Goal: Navigation & Orientation: Understand site structure

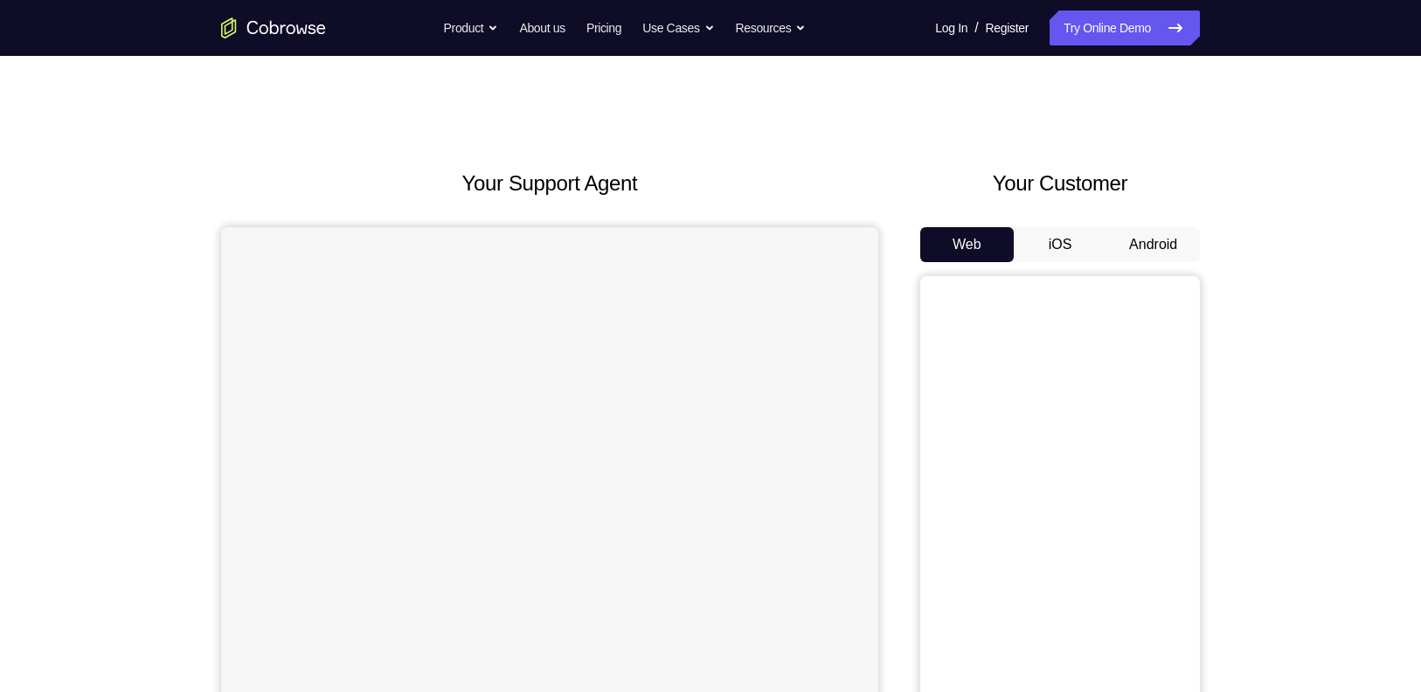
scroll to position [59, 0]
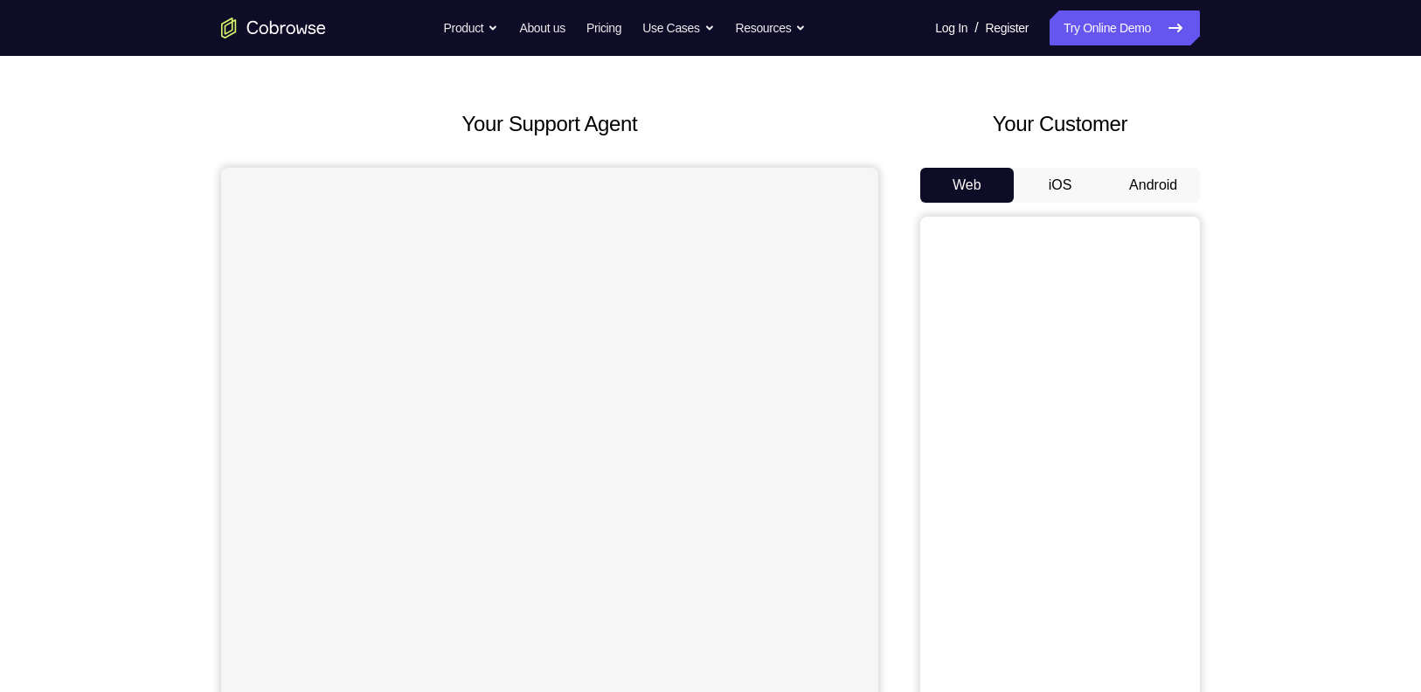
click at [1145, 191] on button "Android" at bounding box center [1153, 185] width 94 height 35
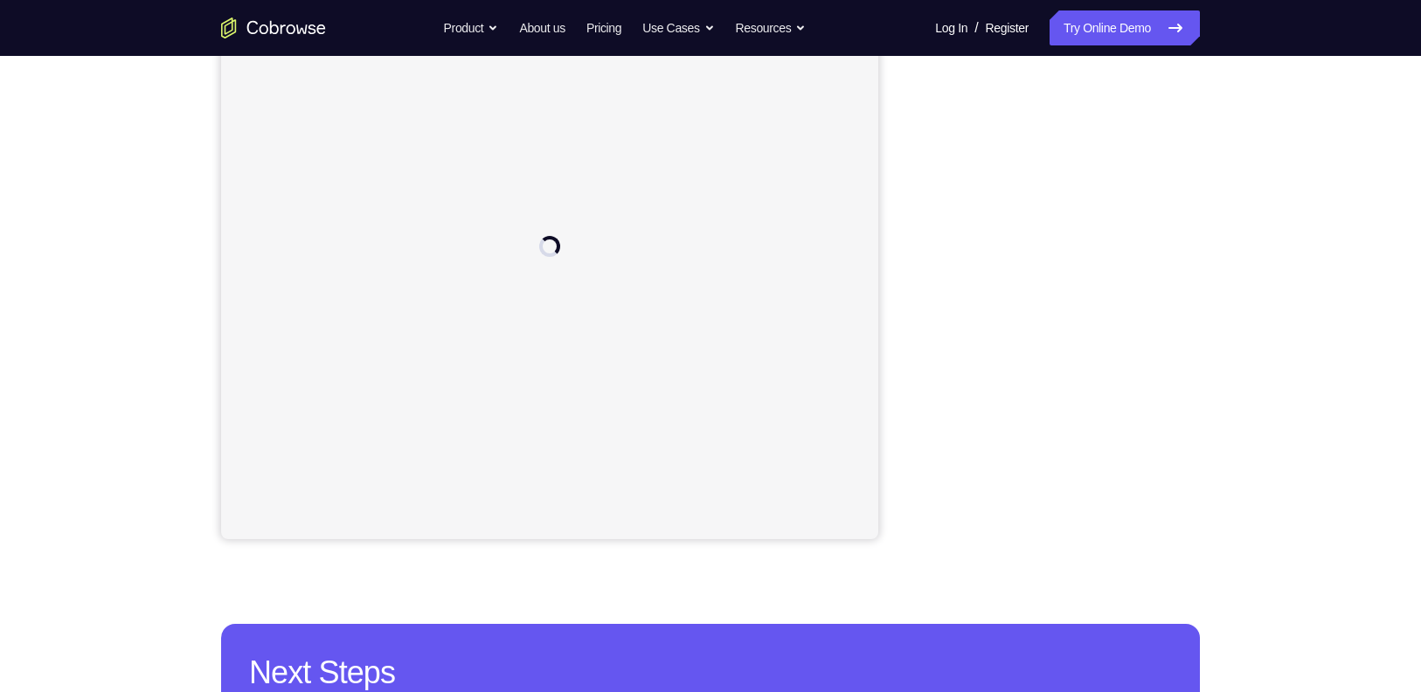
scroll to position [204, 0]
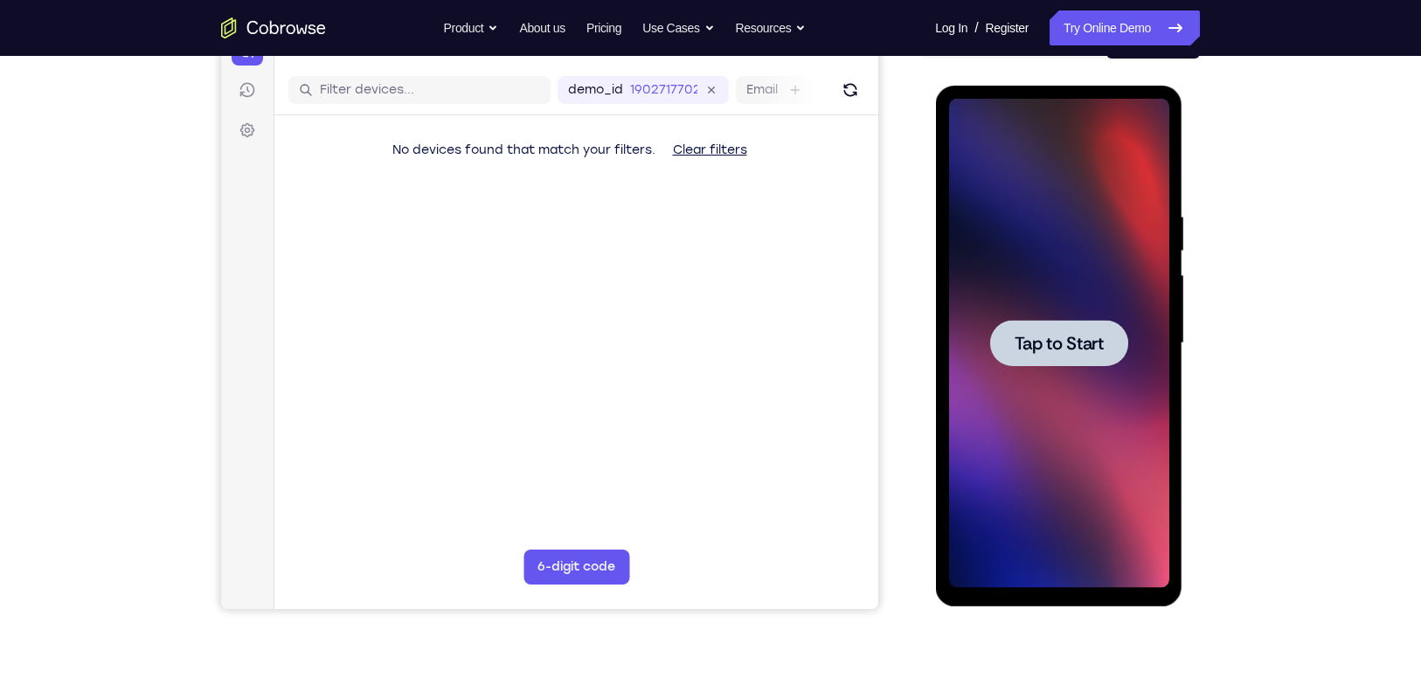
click at [1006, 311] on div at bounding box center [1058, 343] width 220 height 489
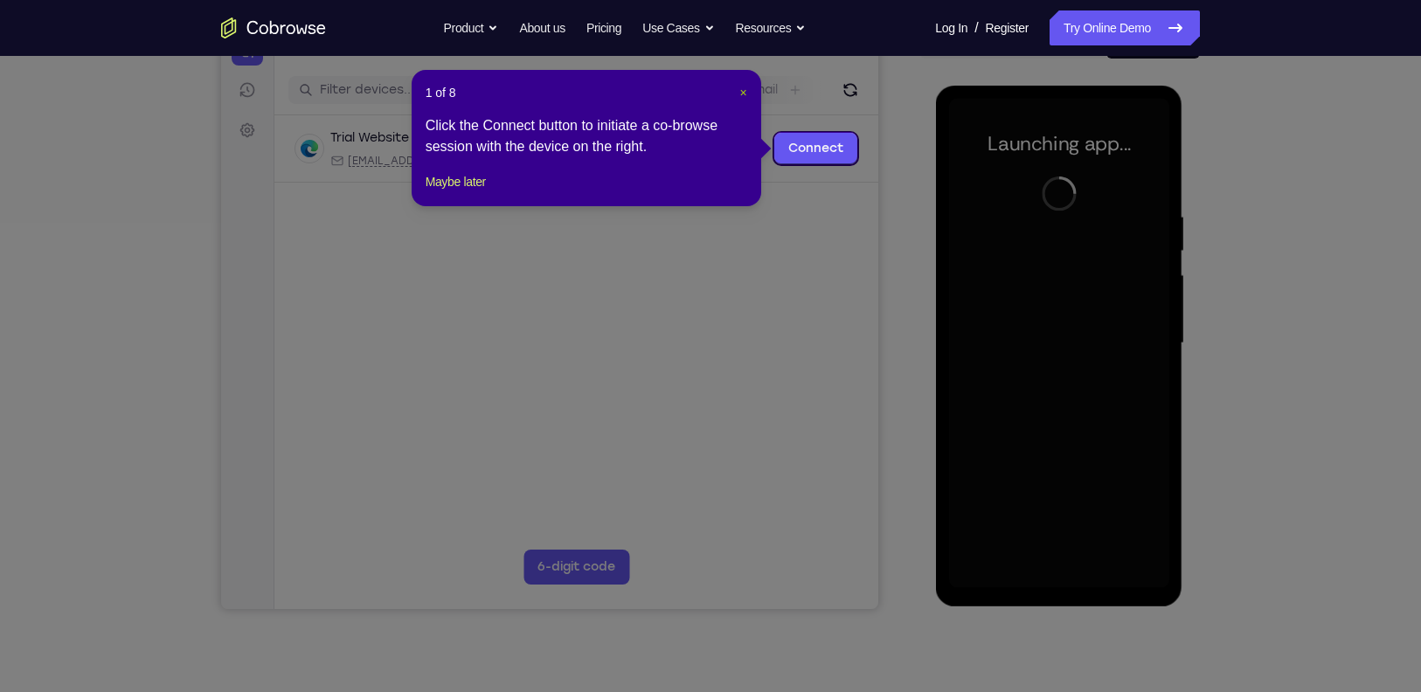
click at [741, 93] on span "×" at bounding box center [742, 93] width 7 height 14
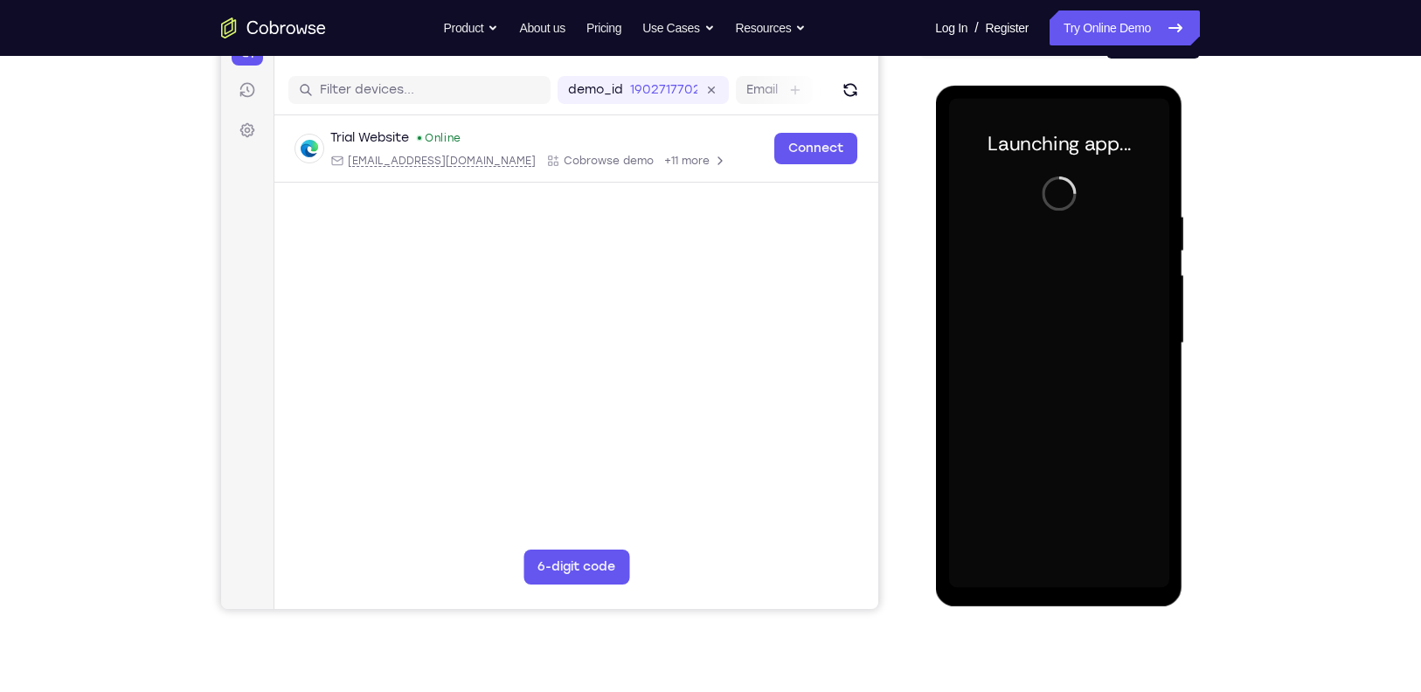
scroll to position [205, 0]
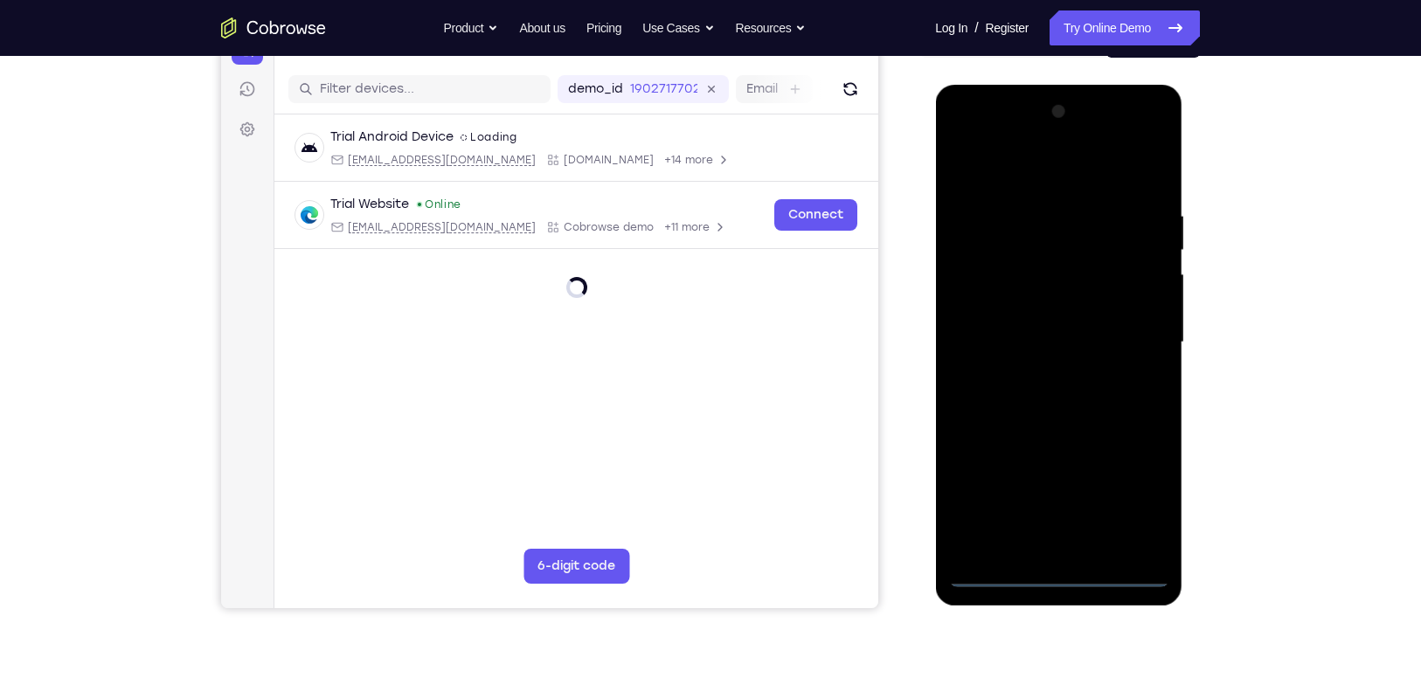
click at [1064, 574] on div at bounding box center [1058, 342] width 220 height 489
click at [1120, 482] on div at bounding box center [1058, 342] width 220 height 489
click at [1133, 494] on div at bounding box center [1058, 342] width 220 height 489
click at [1002, 161] on div at bounding box center [1058, 342] width 220 height 489
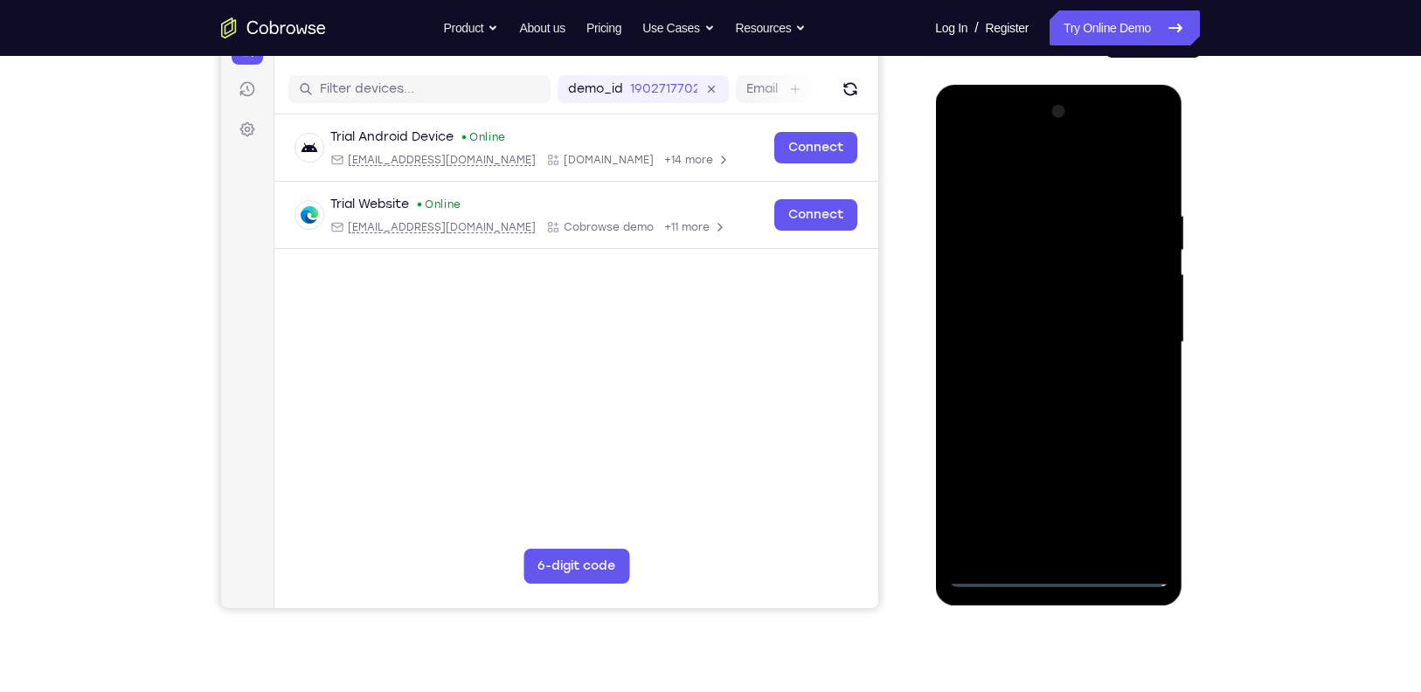
click at [988, 288] on div at bounding box center [1058, 342] width 220 height 489
click at [1030, 341] on div at bounding box center [1058, 342] width 220 height 489
click at [1143, 292] on div at bounding box center [1058, 342] width 220 height 489
click at [1136, 139] on div at bounding box center [1058, 342] width 220 height 489
click at [988, 136] on div at bounding box center [1058, 342] width 220 height 489
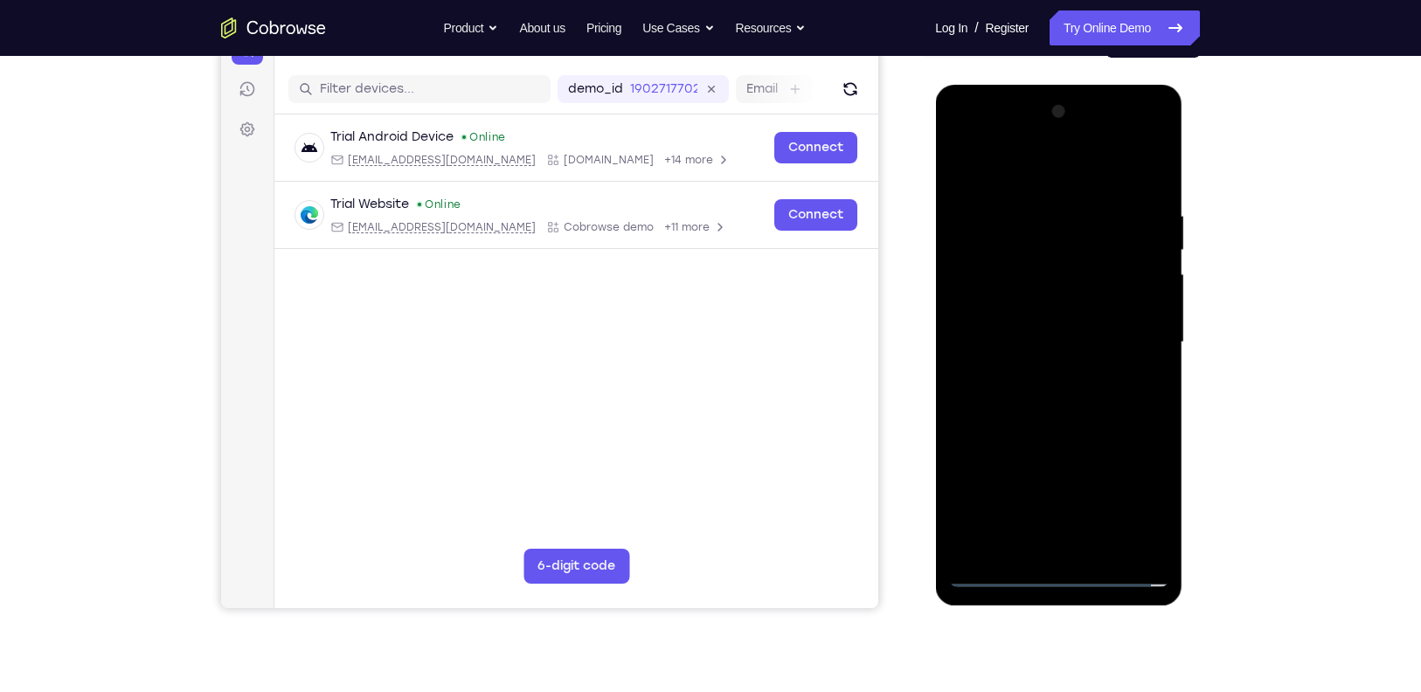
click at [1128, 341] on div at bounding box center [1058, 342] width 220 height 489
click at [1038, 373] on div at bounding box center [1058, 342] width 220 height 489
click at [1060, 306] on div at bounding box center [1058, 342] width 220 height 489
click at [1036, 325] on div at bounding box center [1058, 342] width 220 height 489
click at [1150, 532] on div at bounding box center [1058, 342] width 220 height 489
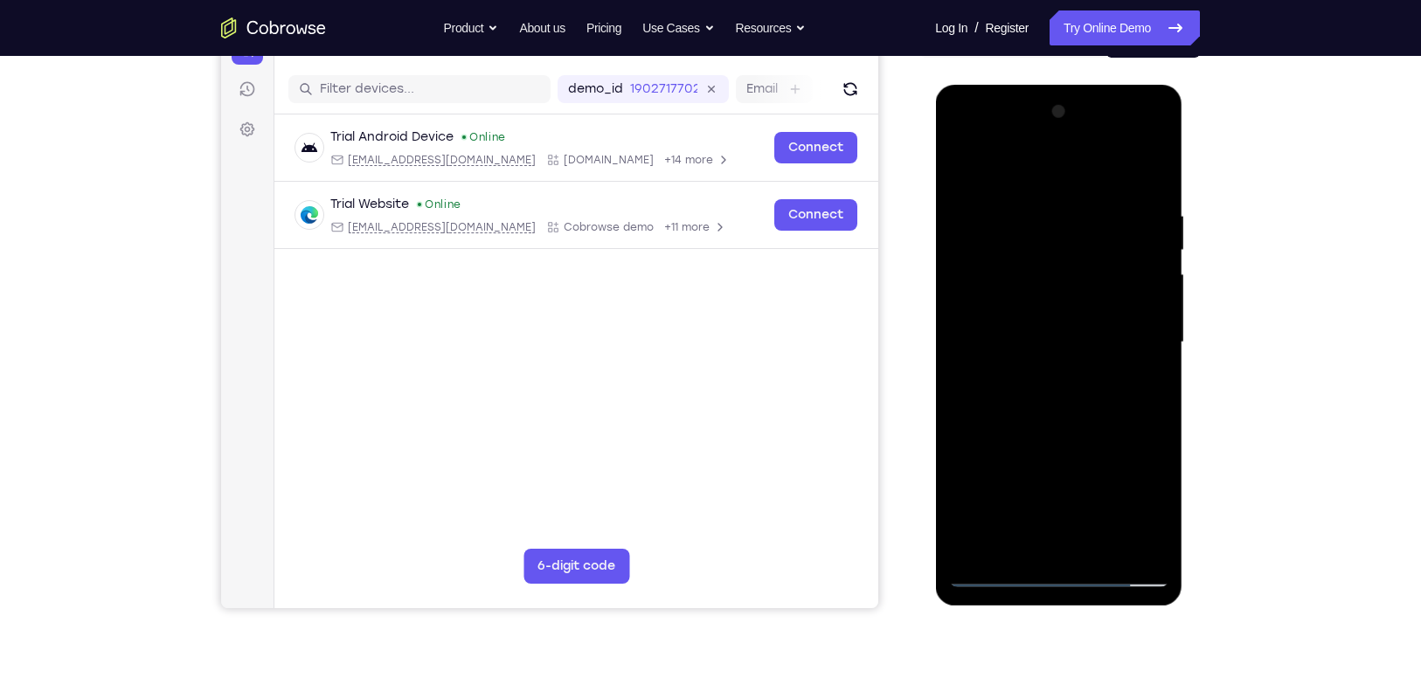
click at [1046, 297] on div at bounding box center [1058, 342] width 220 height 489
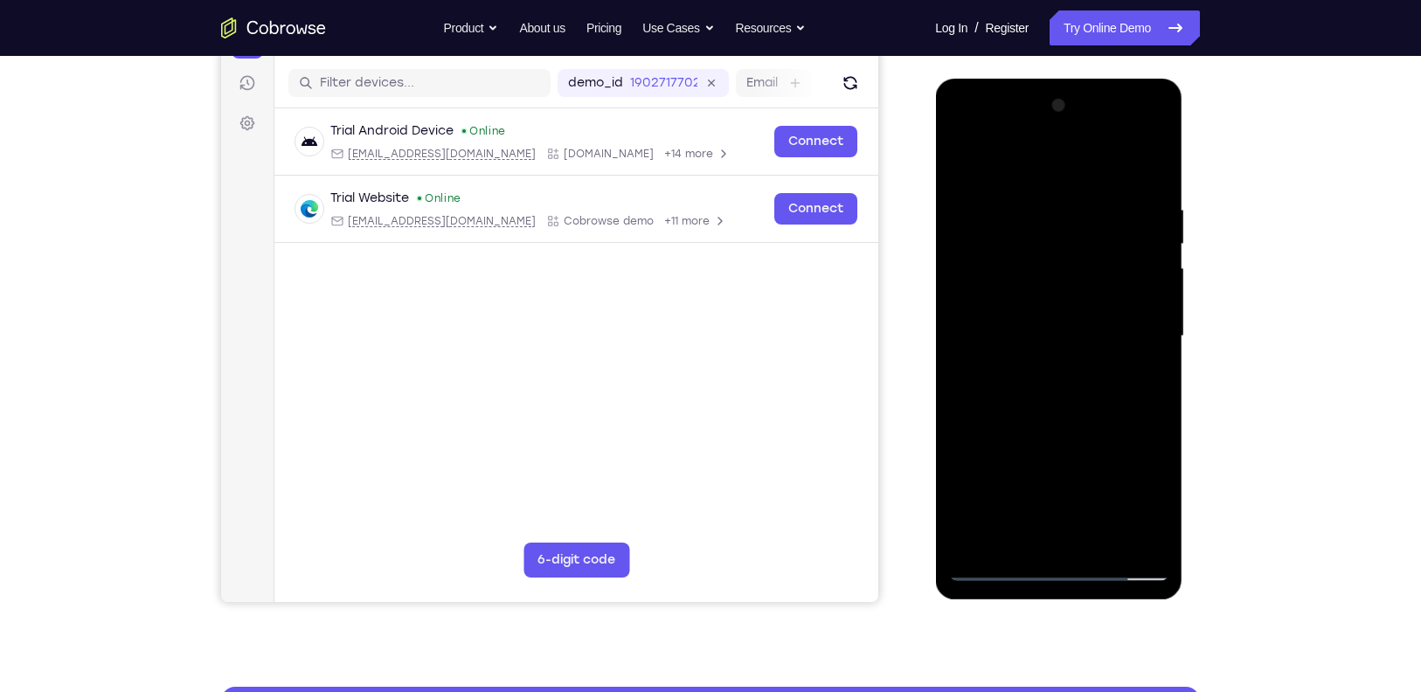
scroll to position [227, 0]
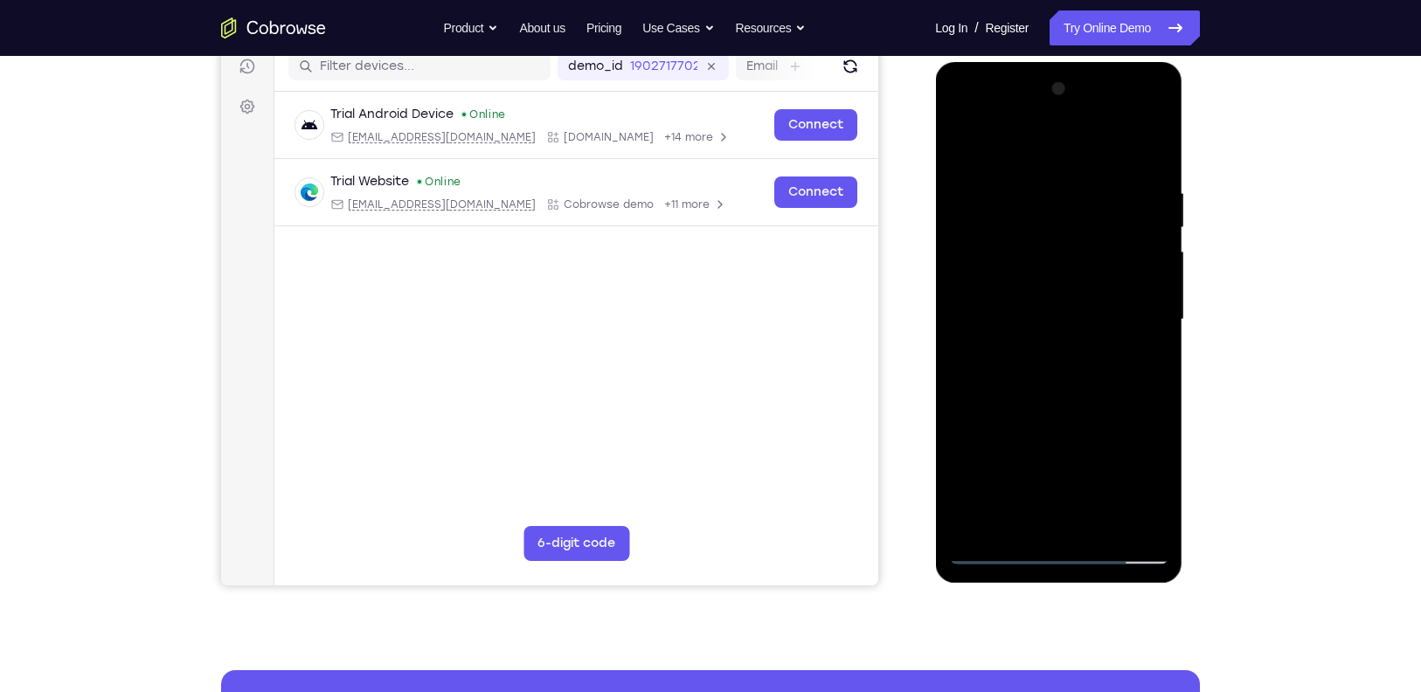
click at [1160, 395] on div at bounding box center [1058, 319] width 220 height 489
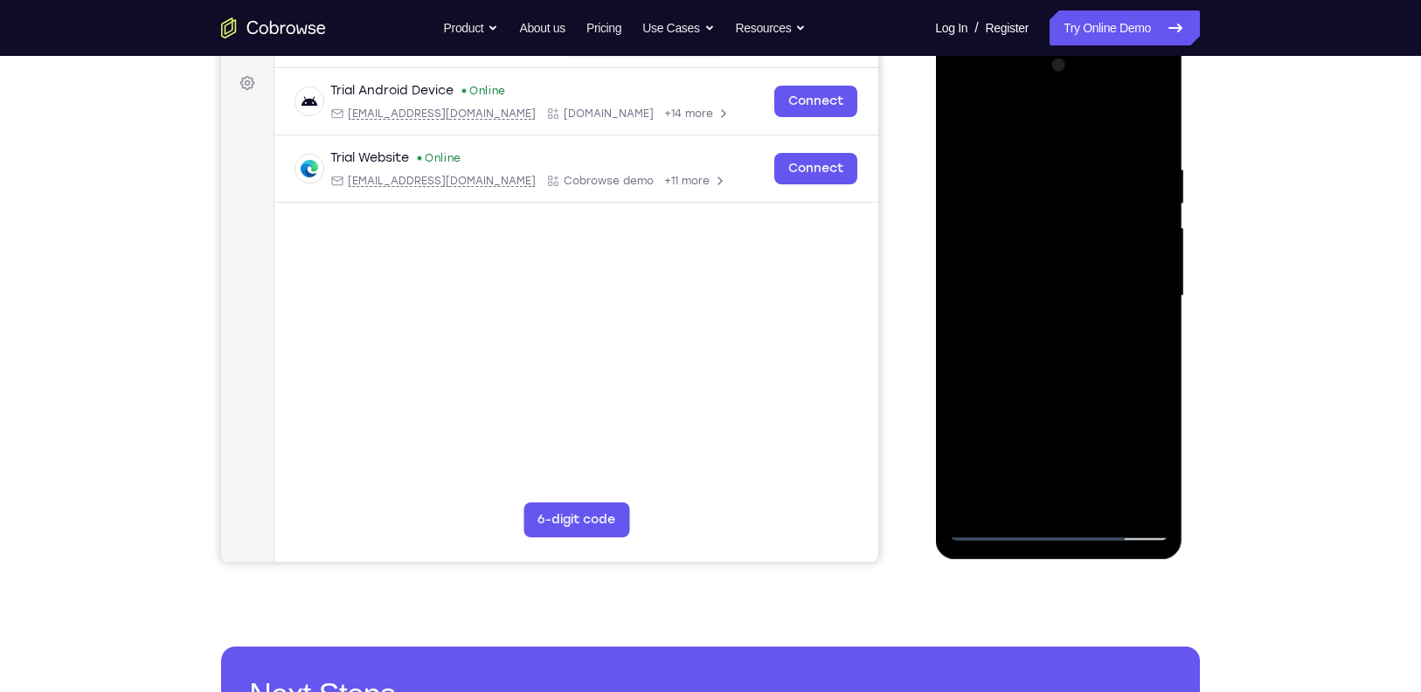
scroll to position [249, 0]
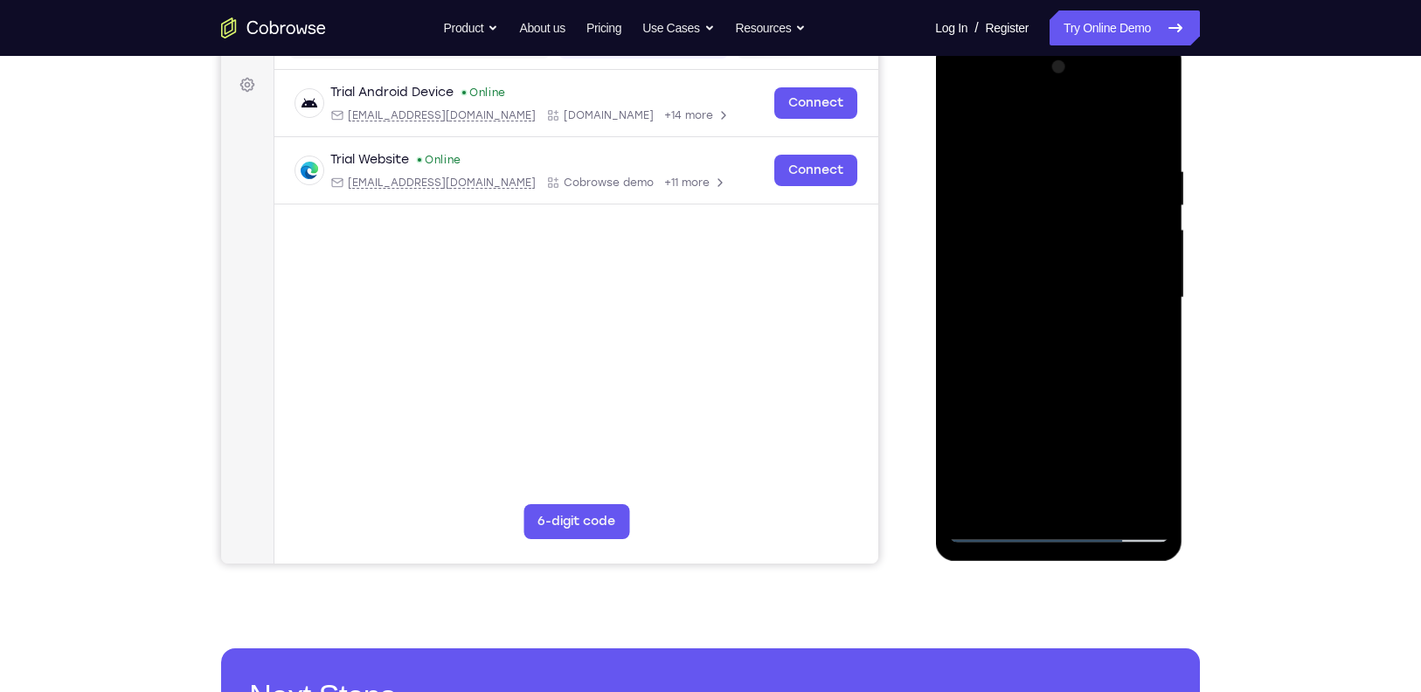
click at [1155, 121] on div at bounding box center [1058, 297] width 220 height 489
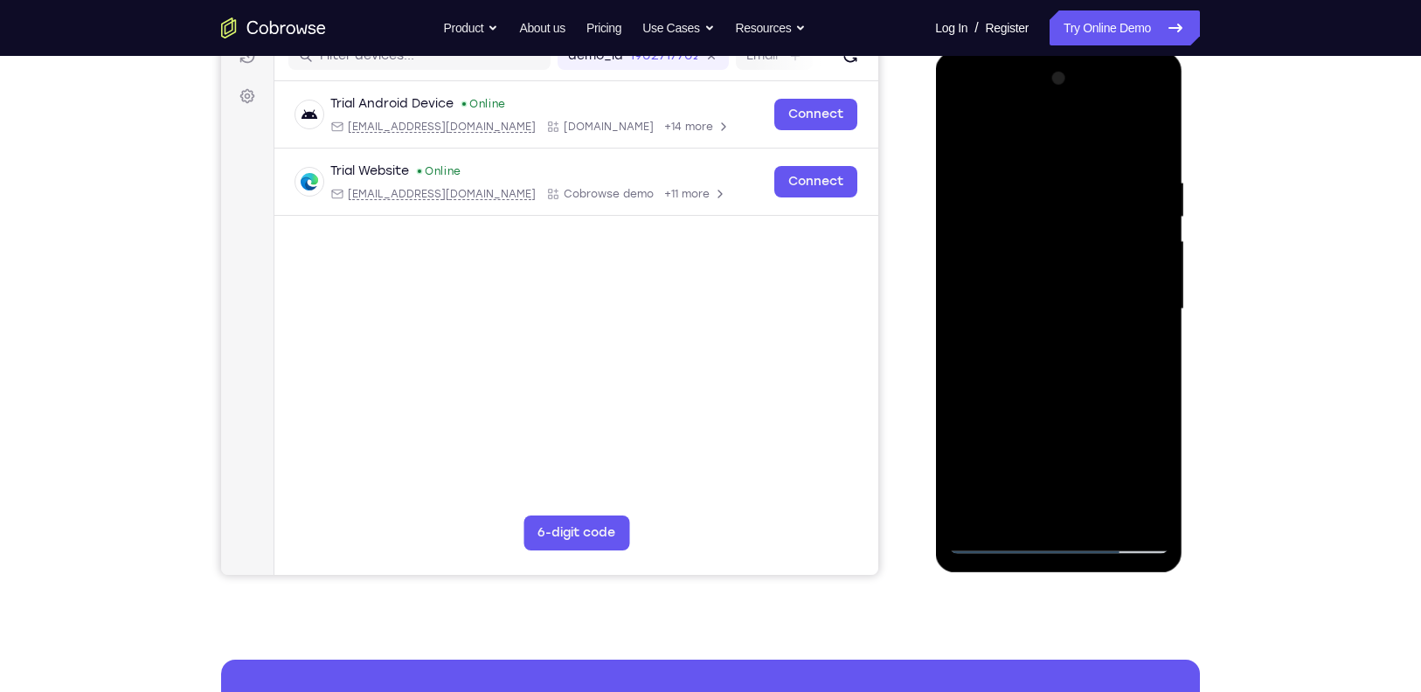
click at [993, 175] on div at bounding box center [1058, 309] width 220 height 489
click at [976, 183] on div at bounding box center [1058, 309] width 220 height 489
click at [981, 182] on div at bounding box center [1058, 309] width 220 height 489
click at [967, 129] on div at bounding box center [1058, 309] width 220 height 489
click at [963, 137] on div at bounding box center [1058, 309] width 220 height 489
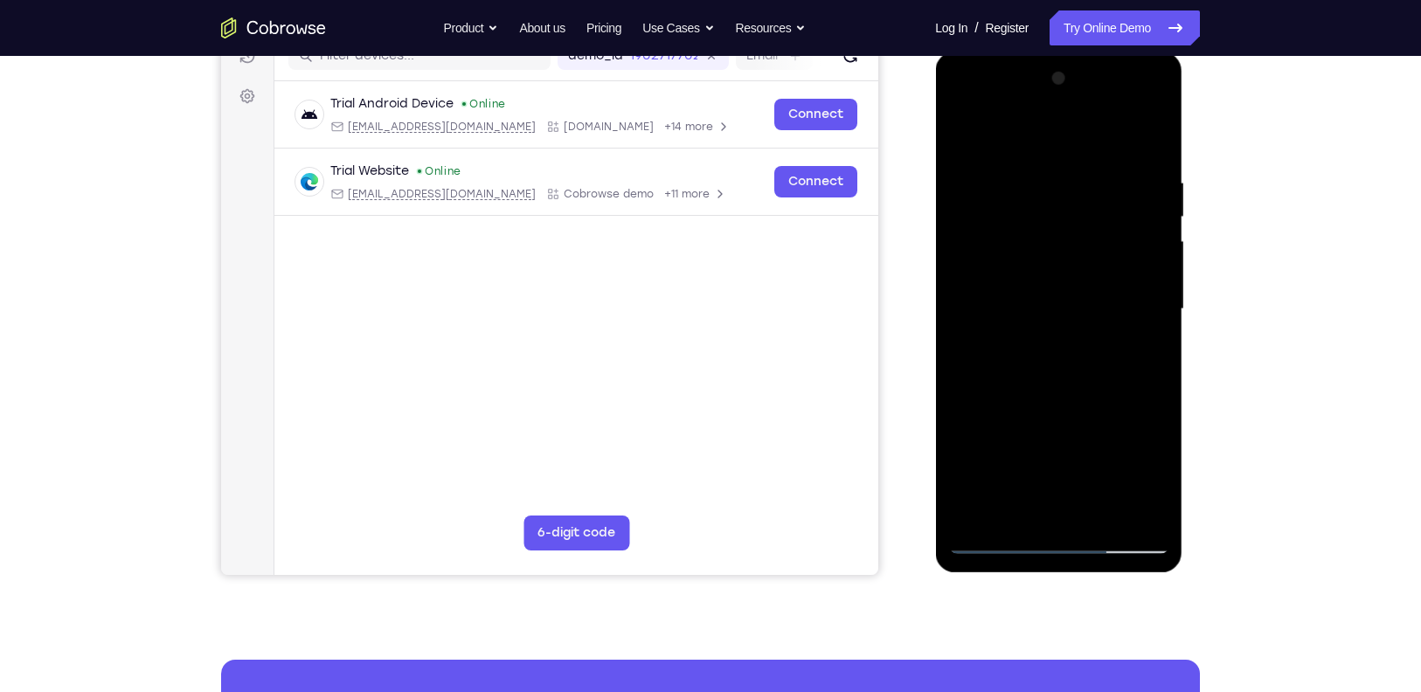
click at [1027, 158] on div at bounding box center [1058, 309] width 220 height 489
click at [1140, 395] on div at bounding box center [1058, 309] width 220 height 489
click at [1146, 385] on div at bounding box center [1058, 309] width 220 height 489
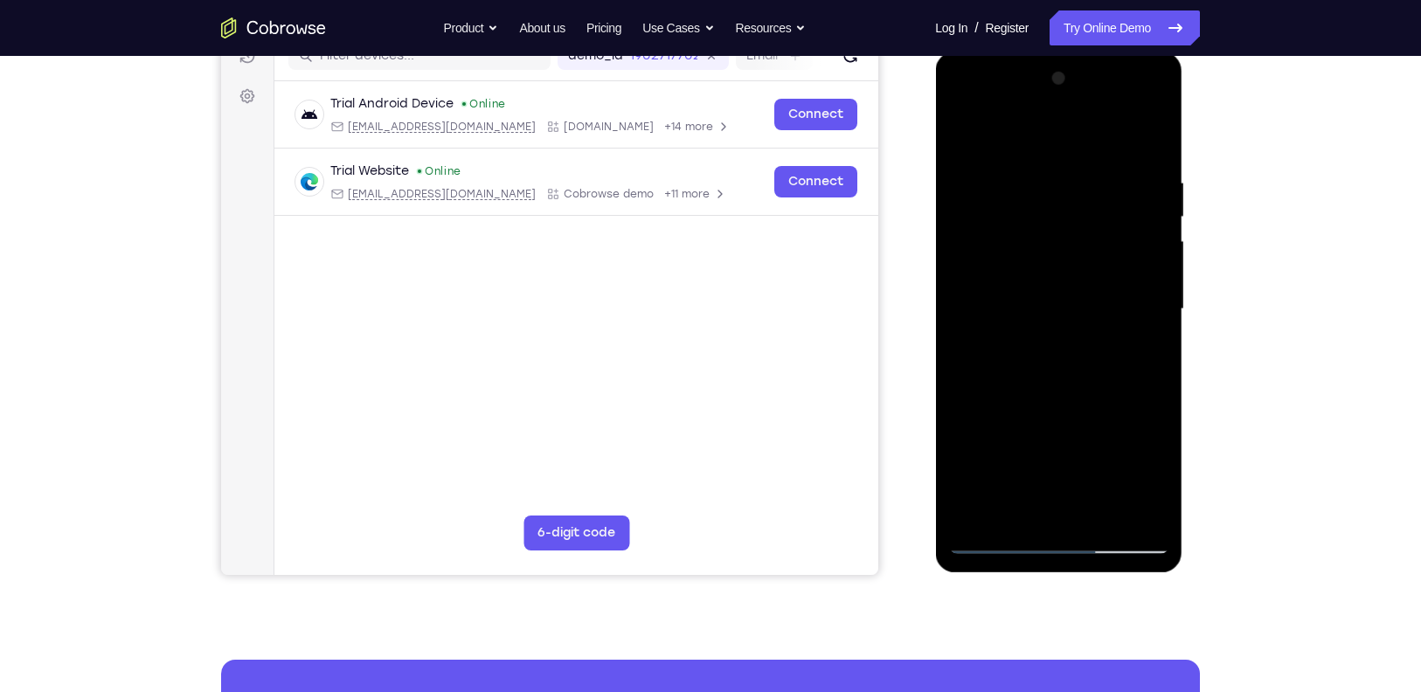
click at [1146, 385] on div at bounding box center [1058, 309] width 220 height 489
click at [1149, 373] on div at bounding box center [1058, 309] width 220 height 489
drag, startPoint x: 1149, startPoint y: 373, endPoint x: 997, endPoint y: 408, distance: 156.0
click at [997, 408] on div at bounding box center [1058, 309] width 220 height 489
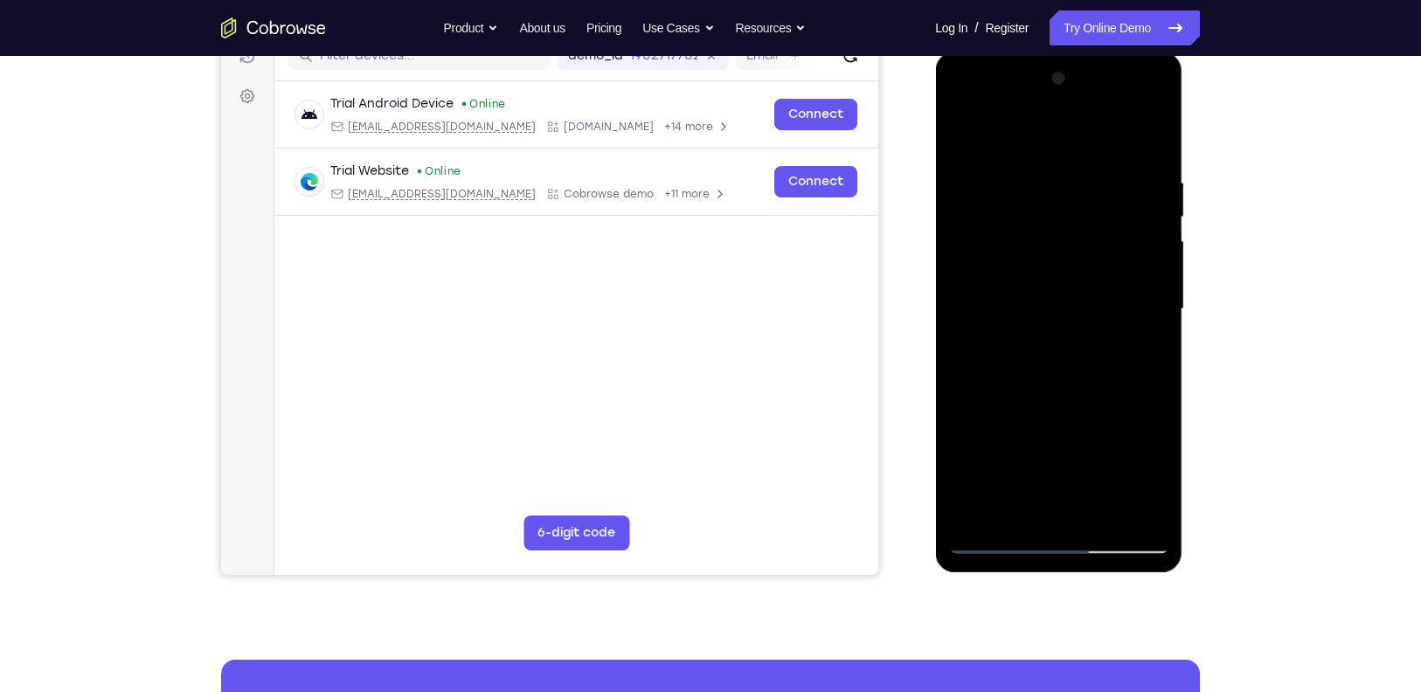
click at [1104, 364] on div at bounding box center [1058, 309] width 220 height 489
click at [1119, 361] on div at bounding box center [1058, 309] width 220 height 489
click at [1156, 352] on div at bounding box center [1058, 309] width 220 height 489
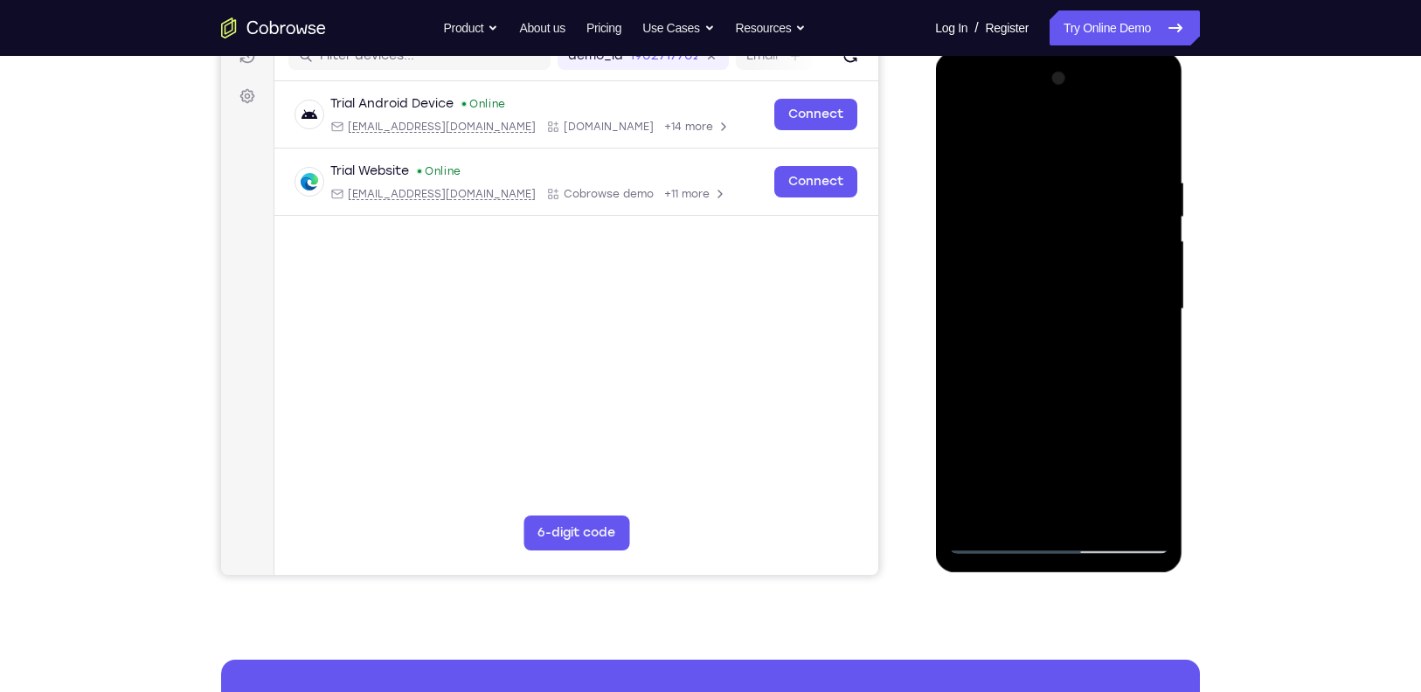
click at [1156, 352] on div at bounding box center [1058, 309] width 220 height 489
click at [1154, 137] on div at bounding box center [1058, 309] width 220 height 489
click at [1100, 510] on div at bounding box center [1058, 309] width 220 height 489
click at [1063, 398] on div at bounding box center [1058, 309] width 220 height 489
click at [1047, 304] on div at bounding box center [1058, 309] width 220 height 489
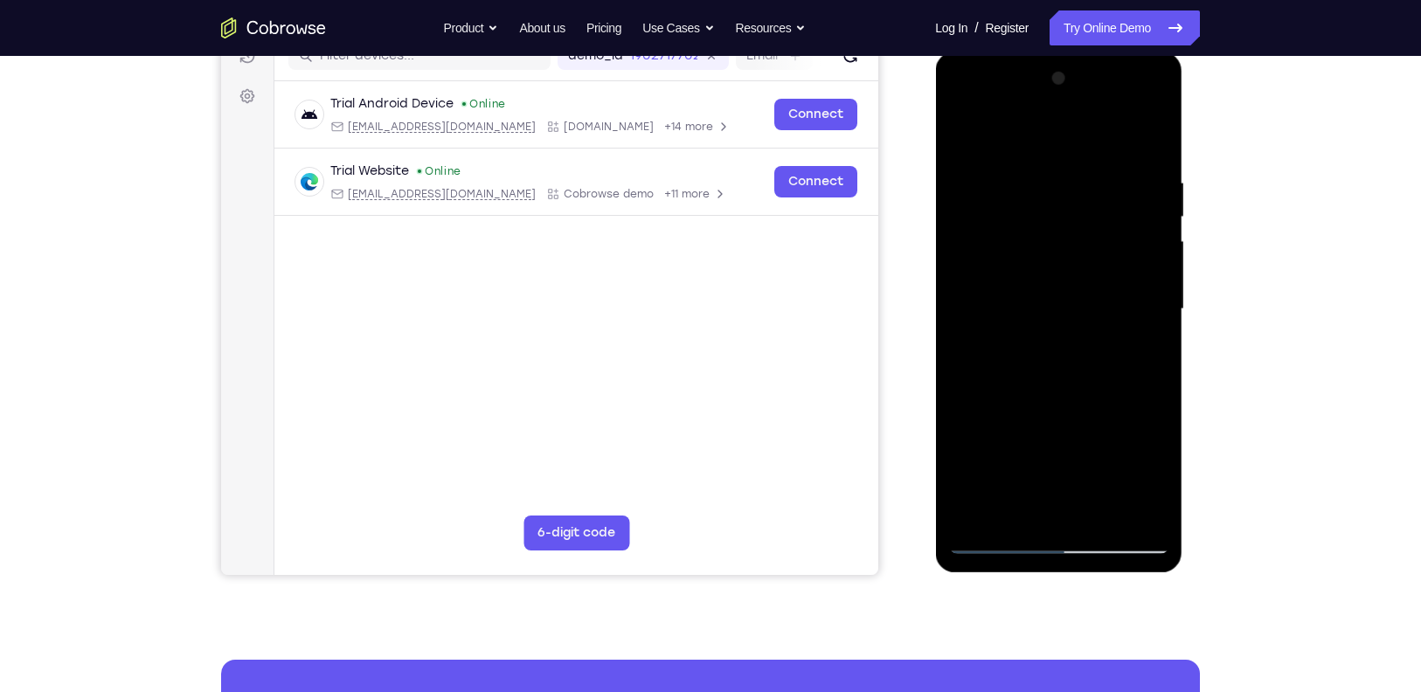
click at [966, 138] on div at bounding box center [1058, 309] width 220 height 489
click at [963, 129] on div at bounding box center [1058, 309] width 220 height 489
click at [1154, 129] on div at bounding box center [1058, 309] width 220 height 489
click at [1016, 250] on div at bounding box center [1058, 309] width 220 height 489
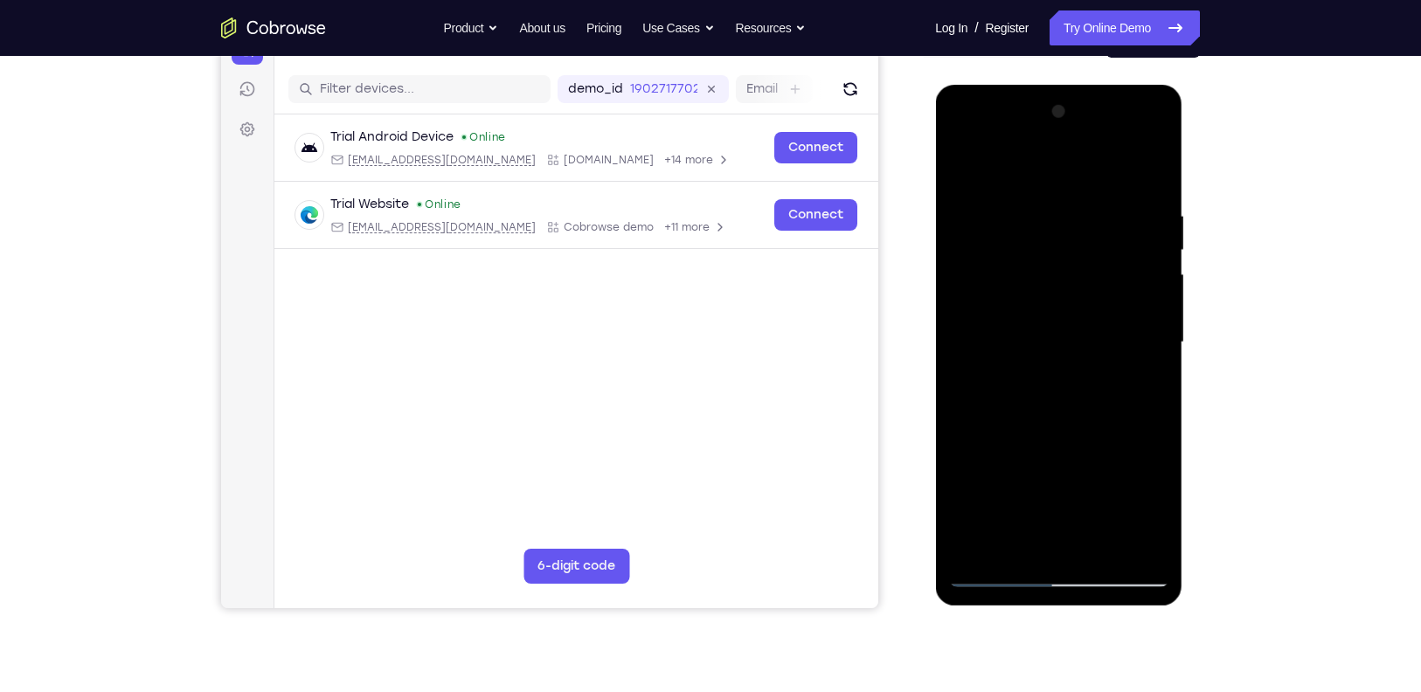
scroll to position [200, 0]
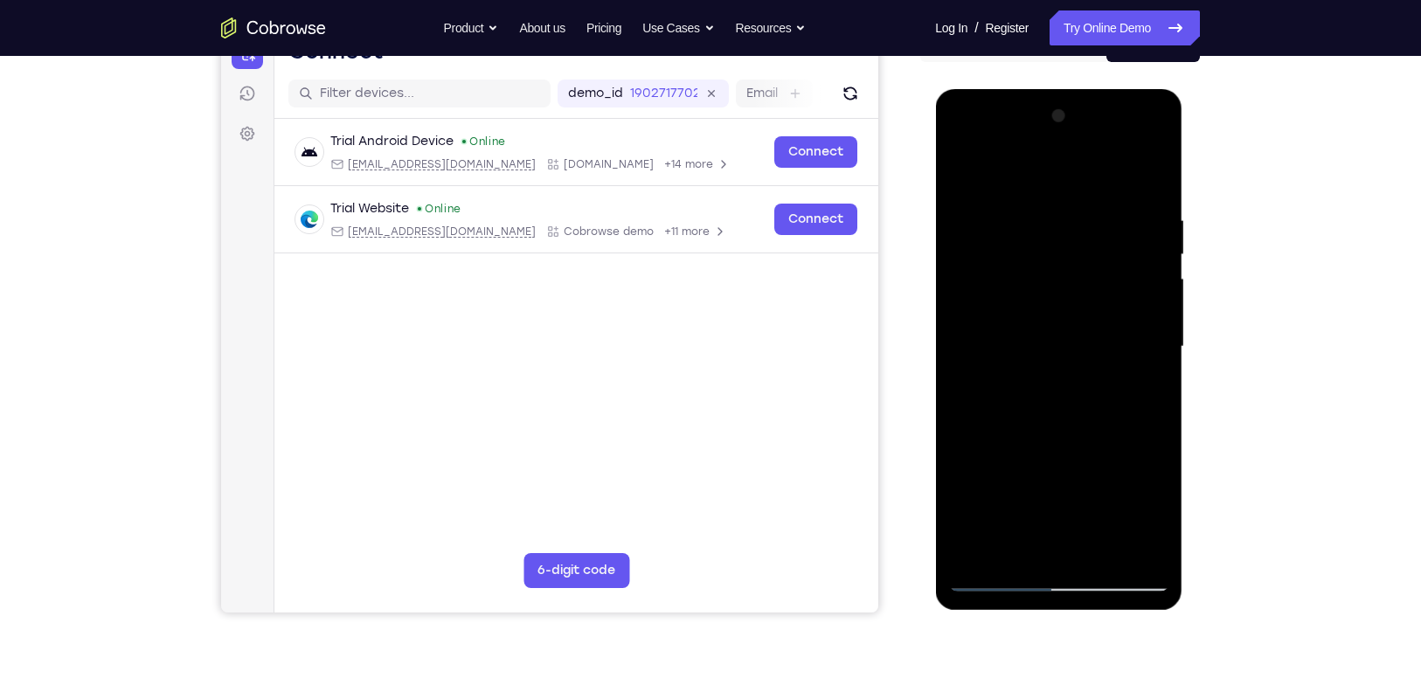
drag, startPoint x: 1030, startPoint y: 281, endPoint x: 1021, endPoint y: 315, distance: 35.2
click at [1021, 315] on div at bounding box center [1058, 346] width 220 height 489
click at [1134, 292] on div at bounding box center [1058, 346] width 220 height 489
click at [1050, 323] on div at bounding box center [1058, 346] width 220 height 489
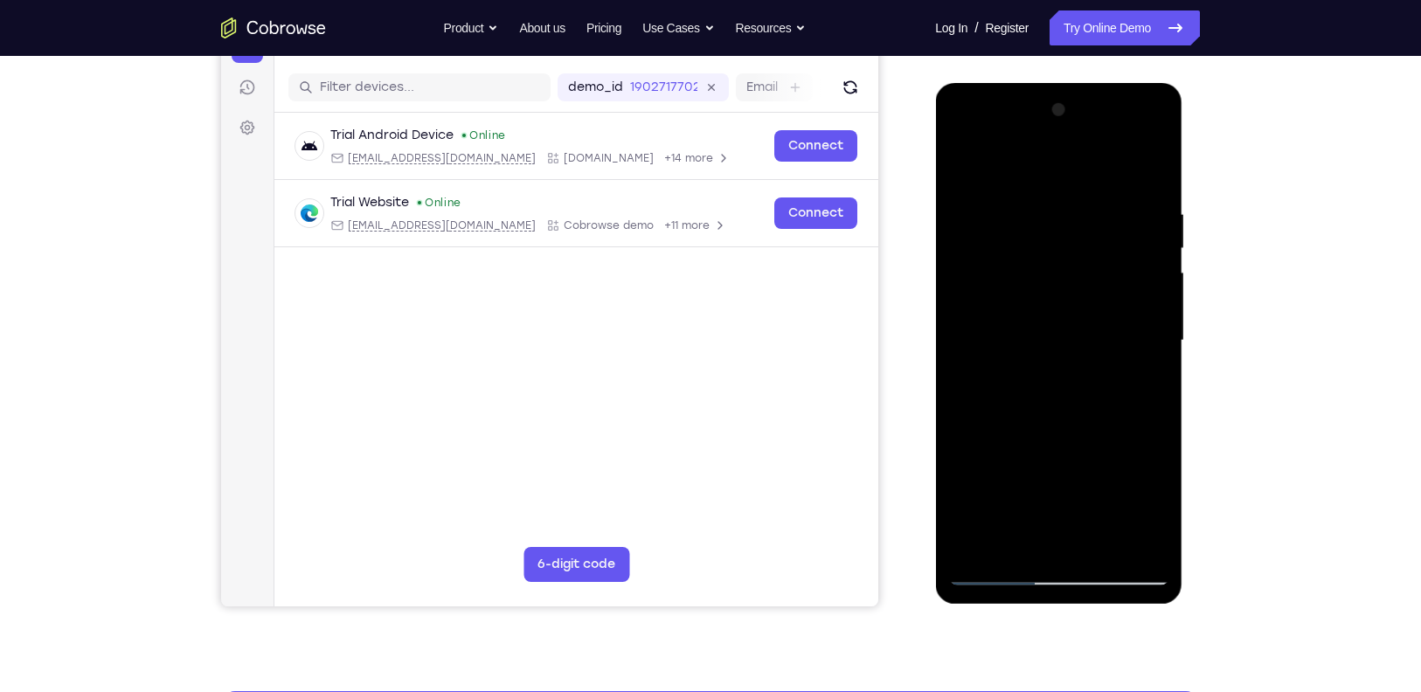
scroll to position [169, 0]
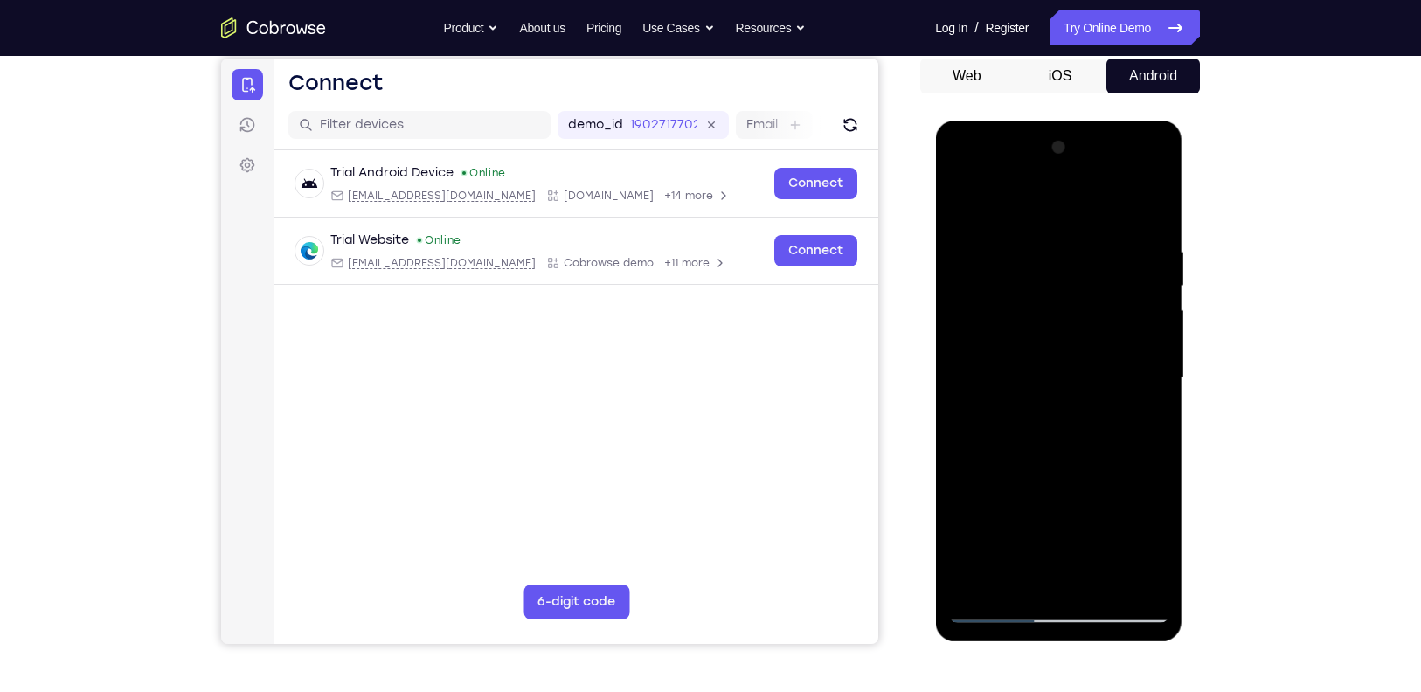
click at [969, 199] on div at bounding box center [1058, 378] width 220 height 489
click at [966, 203] on div at bounding box center [1058, 378] width 220 height 489
drag, startPoint x: 1083, startPoint y: 283, endPoint x: 1078, endPoint y: 343, distance: 60.5
click at [1078, 343] on div at bounding box center [1058, 378] width 220 height 489
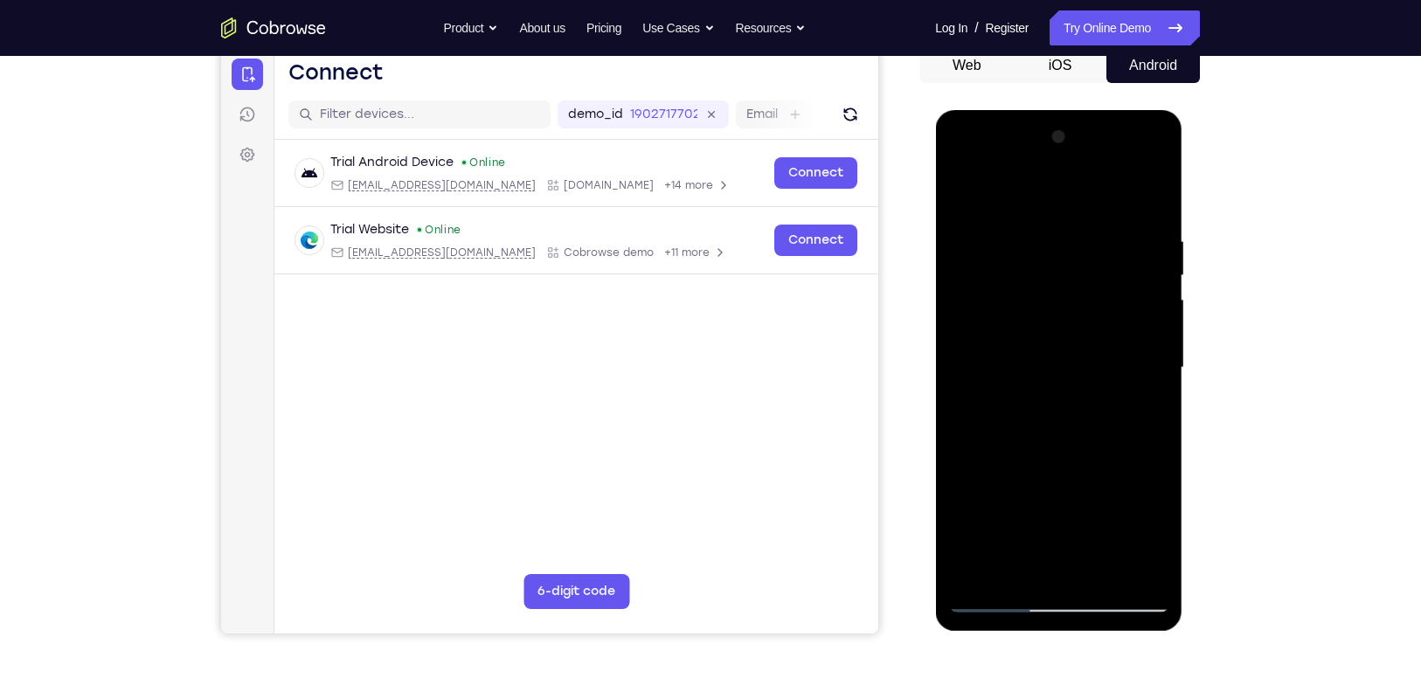
scroll to position [187, 0]
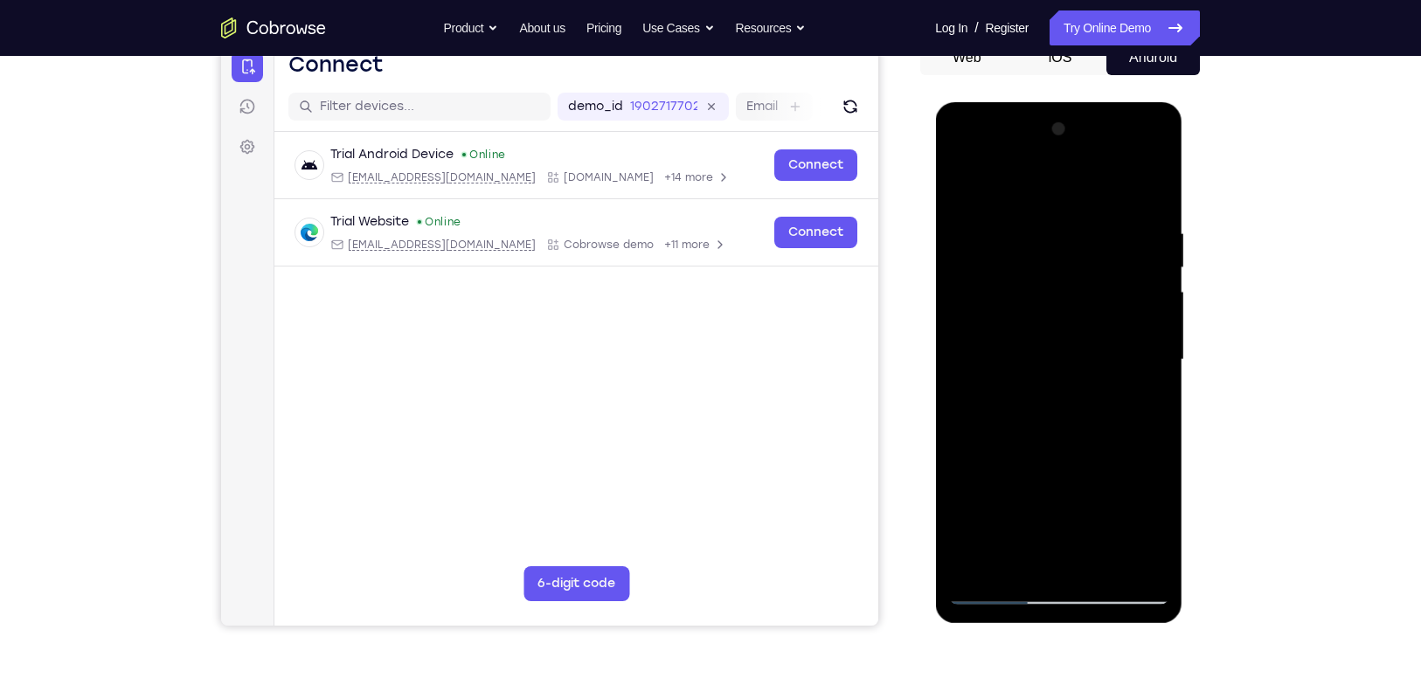
click at [962, 189] on div at bounding box center [1058, 359] width 220 height 489
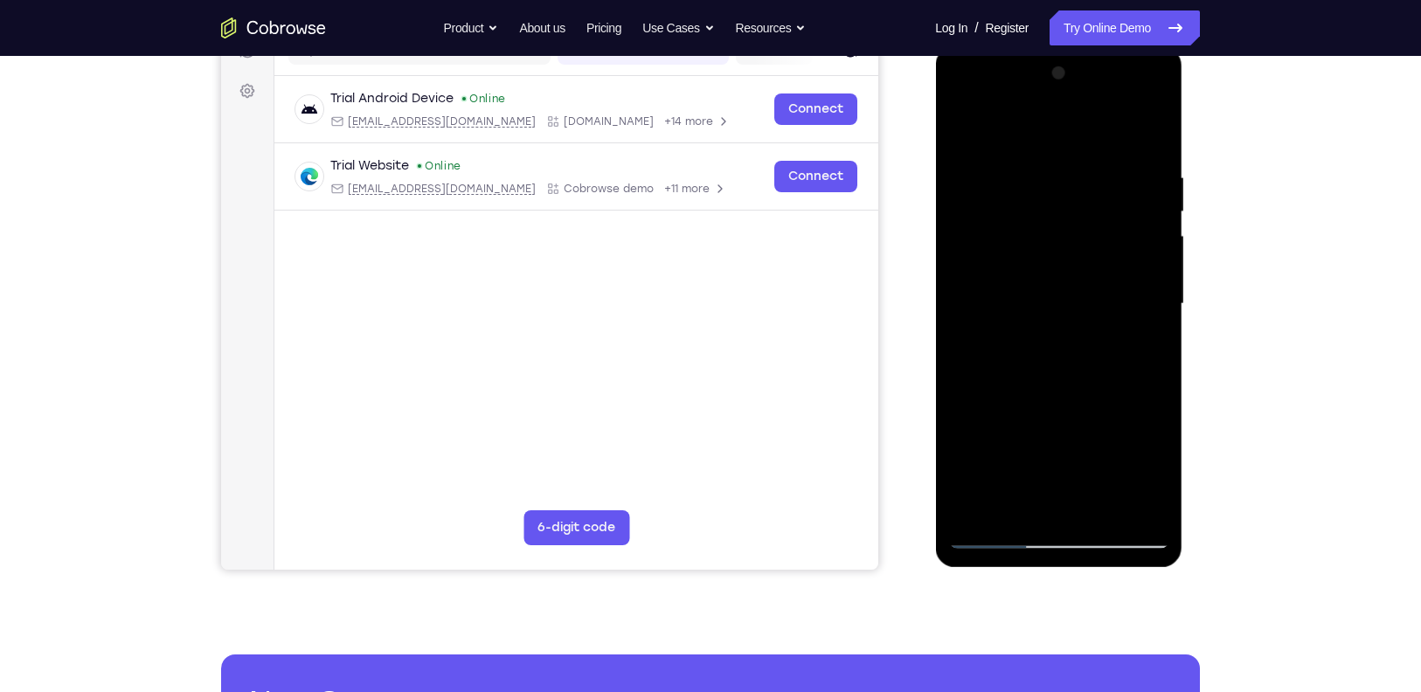
scroll to position [244, 0]
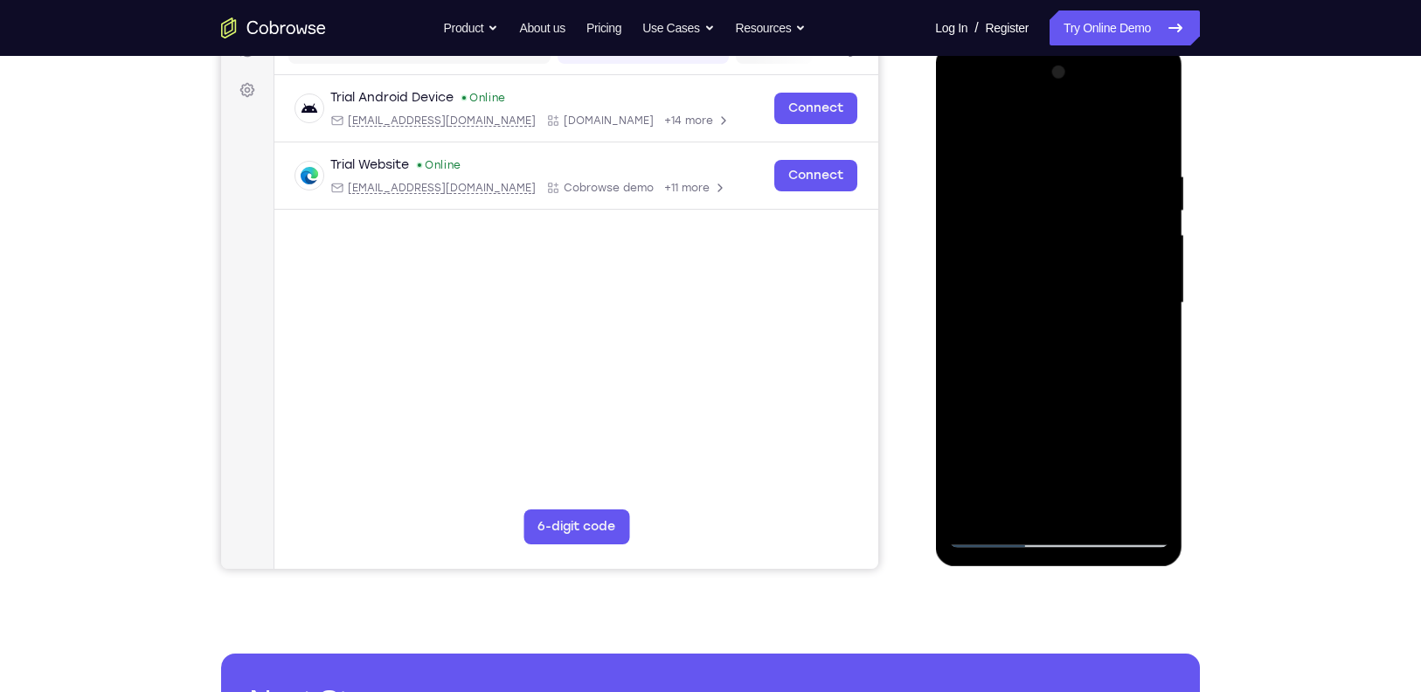
drag, startPoint x: 1035, startPoint y: 348, endPoint x: 1012, endPoint y: 272, distance: 79.4
click at [1012, 272] on div at bounding box center [1058, 303] width 220 height 489
drag, startPoint x: 1023, startPoint y: 316, endPoint x: 1023, endPoint y: 252, distance: 64.7
click at [1023, 252] on div at bounding box center [1058, 303] width 220 height 489
click at [973, 426] on div at bounding box center [1058, 303] width 220 height 489
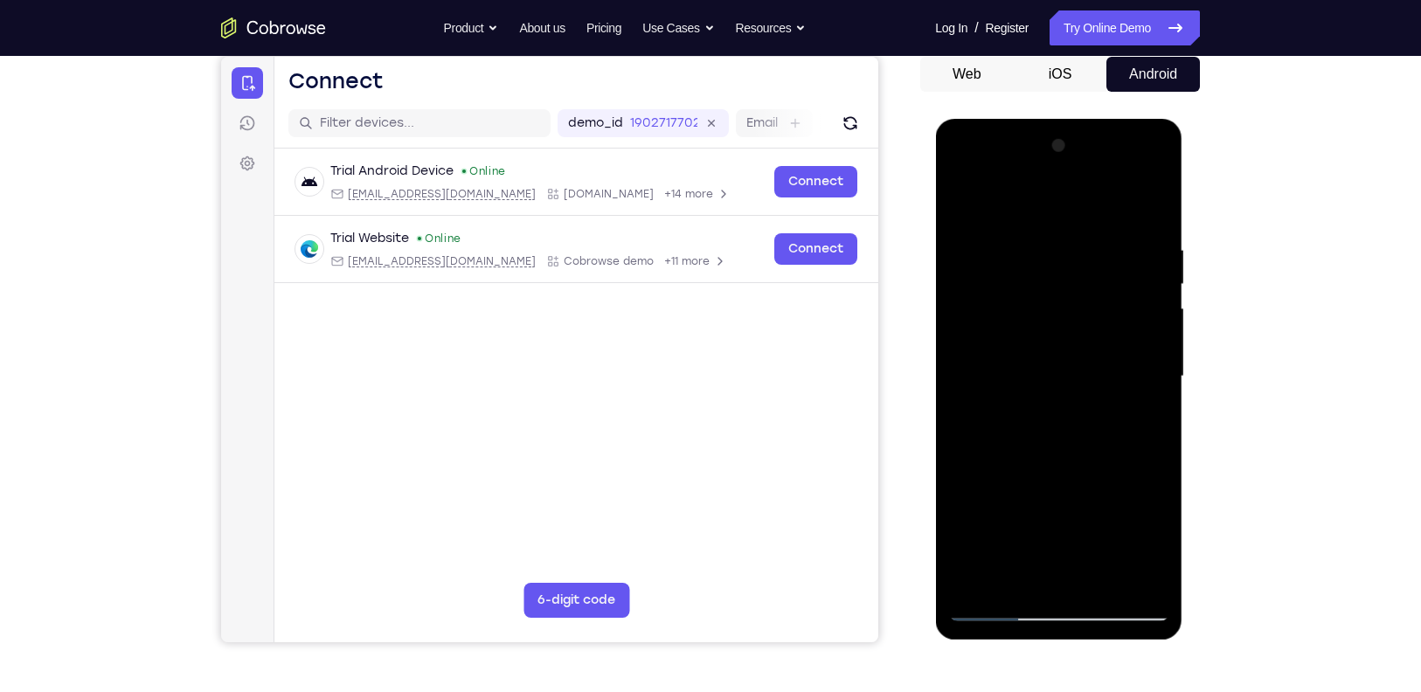
scroll to position [163, 0]
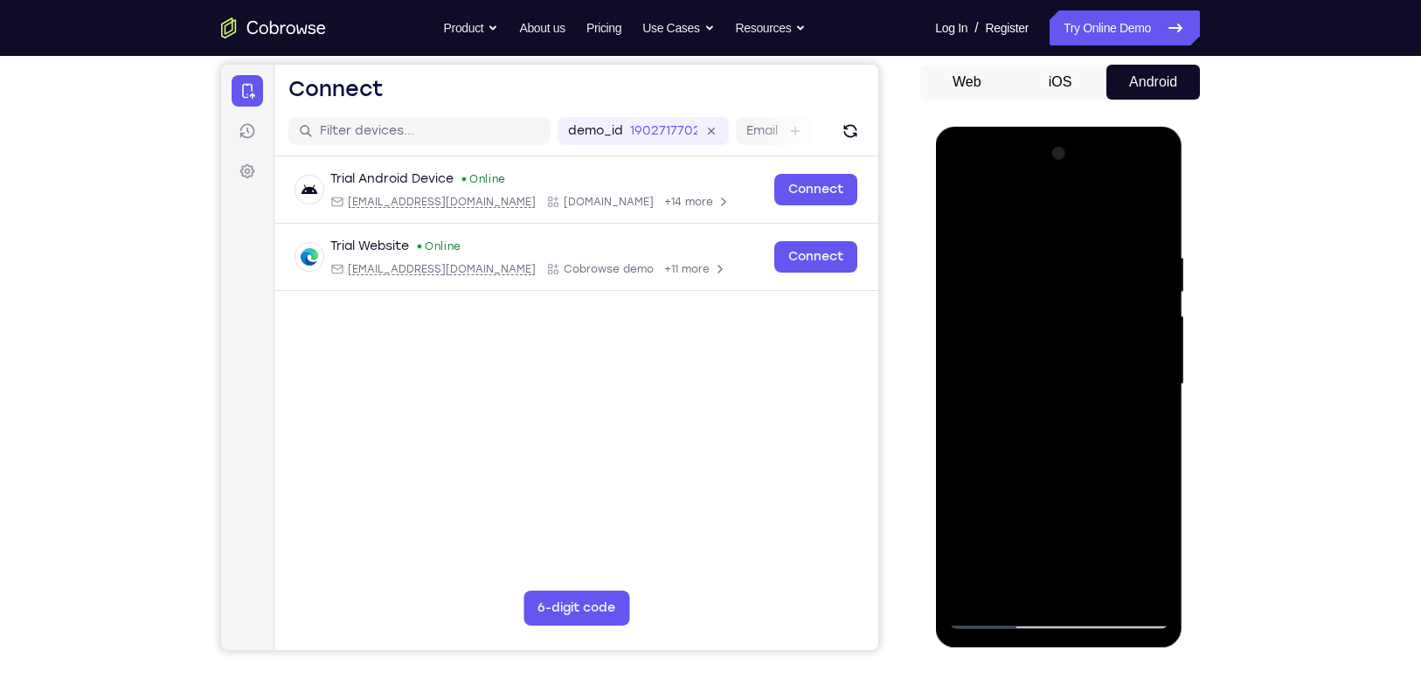
drag, startPoint x: 1062, startPoint y: 271, endPoint x: 1051, endPoint y: 353, distance: 82.9
click at [1051, 353] on div at bounding box center [1058, 384] width 220 height 489
drag, startPoint x: 1068, startPoint y: 330, endPoint x: 1058, endPoint y: 388, distance: 58.5
click at [1058, 388] on div at bounding box center [1058, 384] width 220 height 489
drag, startPoint x: 1085, startPoint y: 370, endPoint x: 1077, endPoint y: 277, distance: 93.1
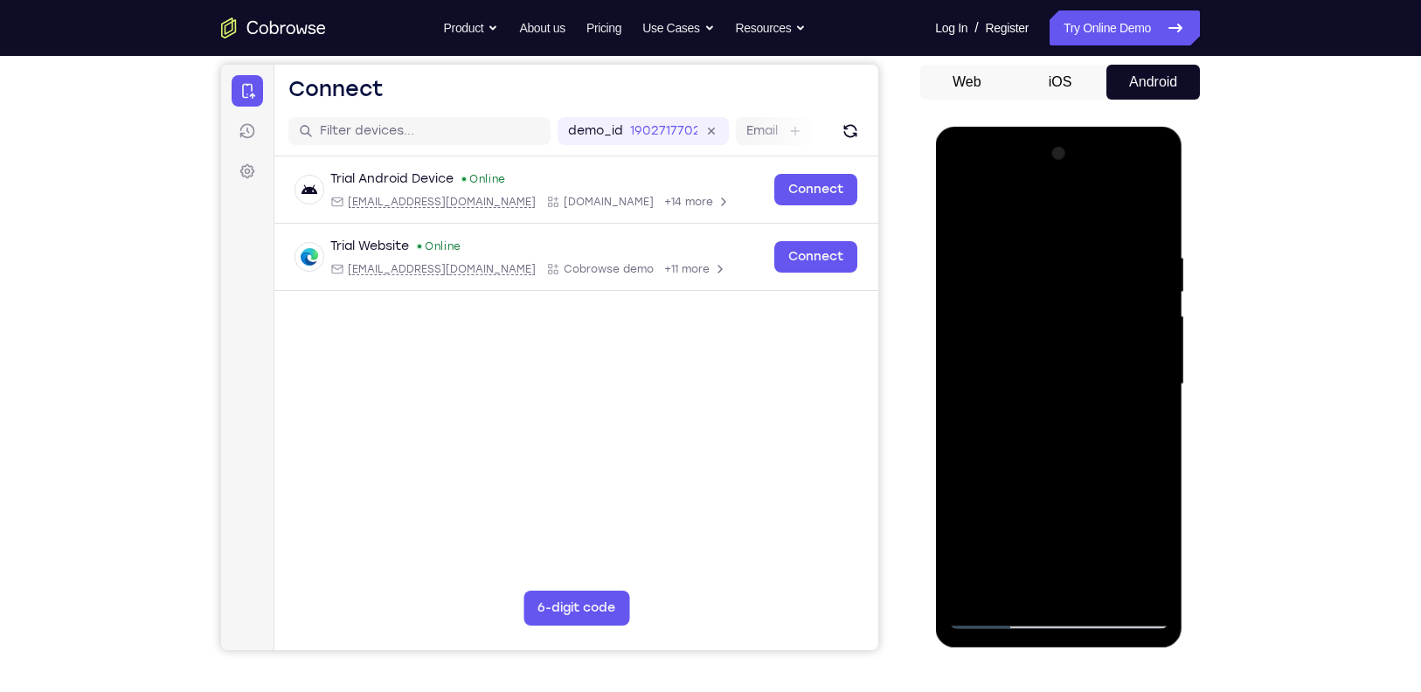
click at [1077, 277] on div at bounding box center [1058, 384] width 220 height 489
click at [968, 208] on div at bounding box center [1058, 384] width 220 height 489
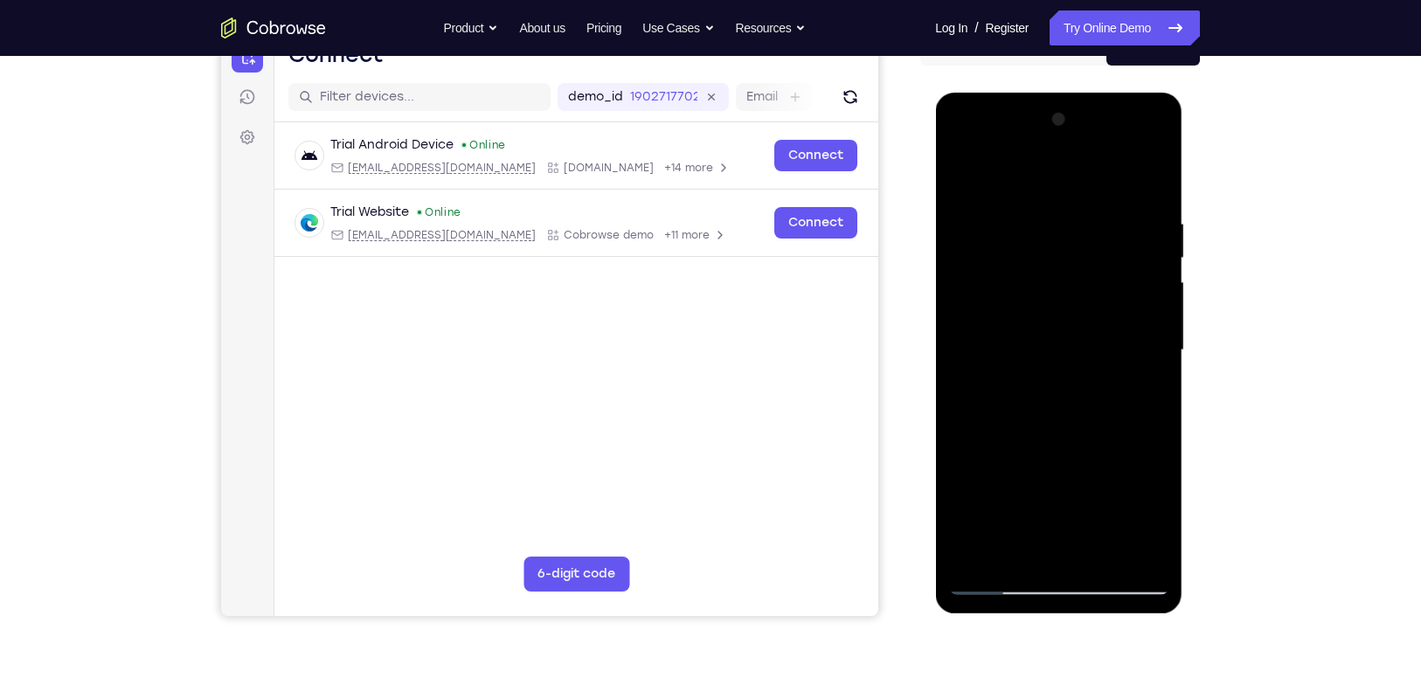
scroll to position [198, 0]
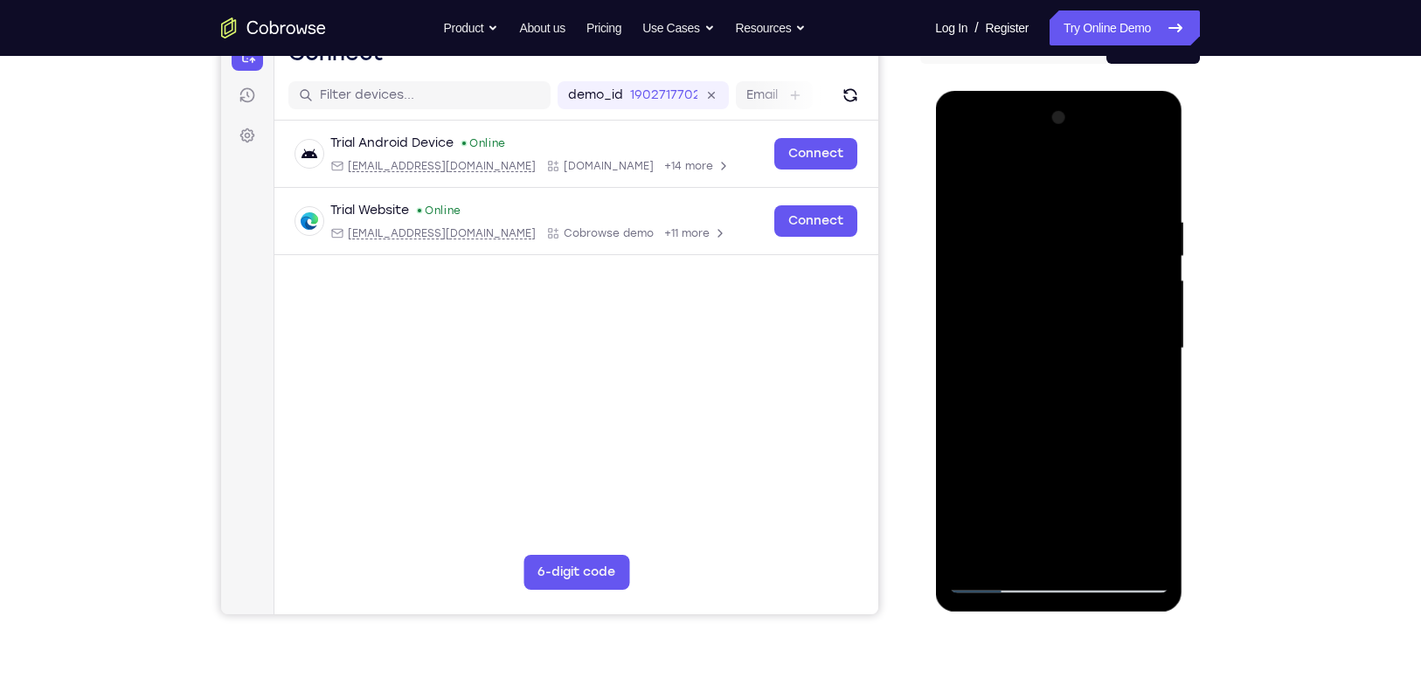
drag, startPoint x: 1030, startPoint y: 305, endPoint x: 1027, endPoint y: 243, distance: 62.2
click at [1027, 243] on div at bounding box center [1058, 348] width 220 height 489
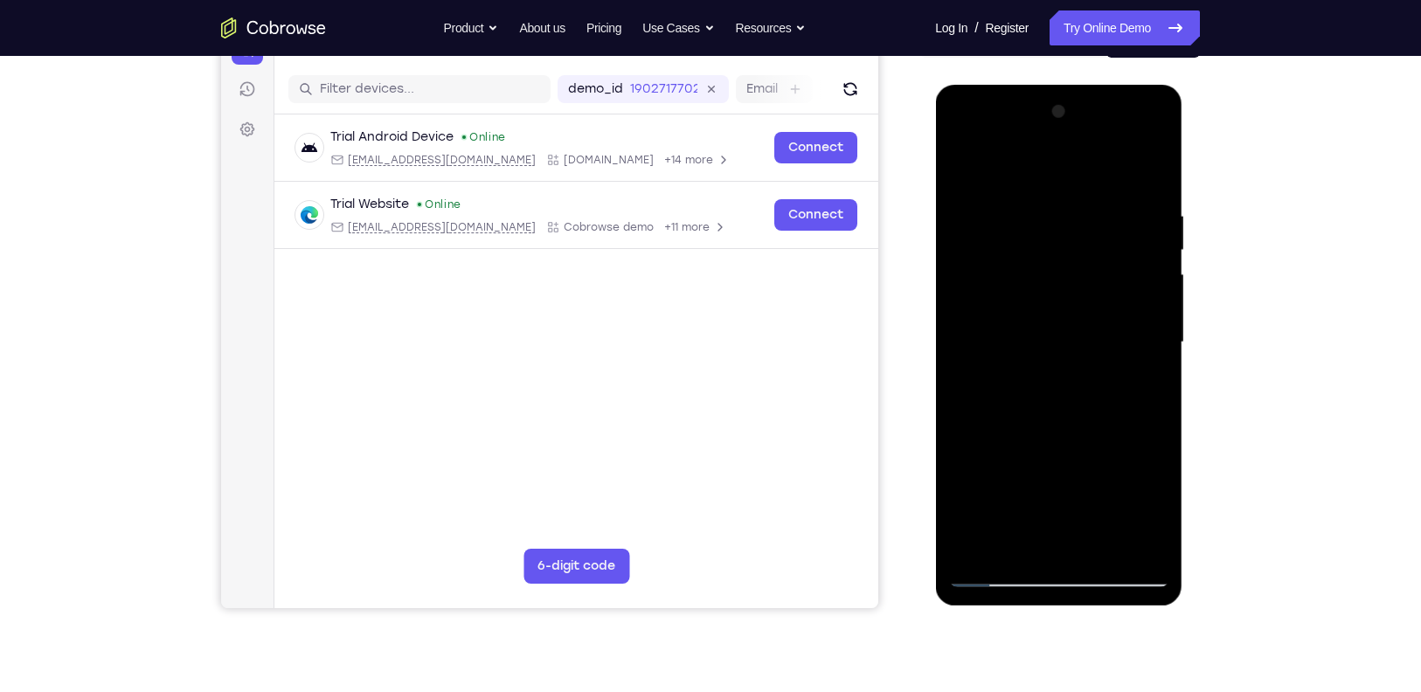
click at [963, 166] on div at bounding box center [1058, 342] width 220 height 489
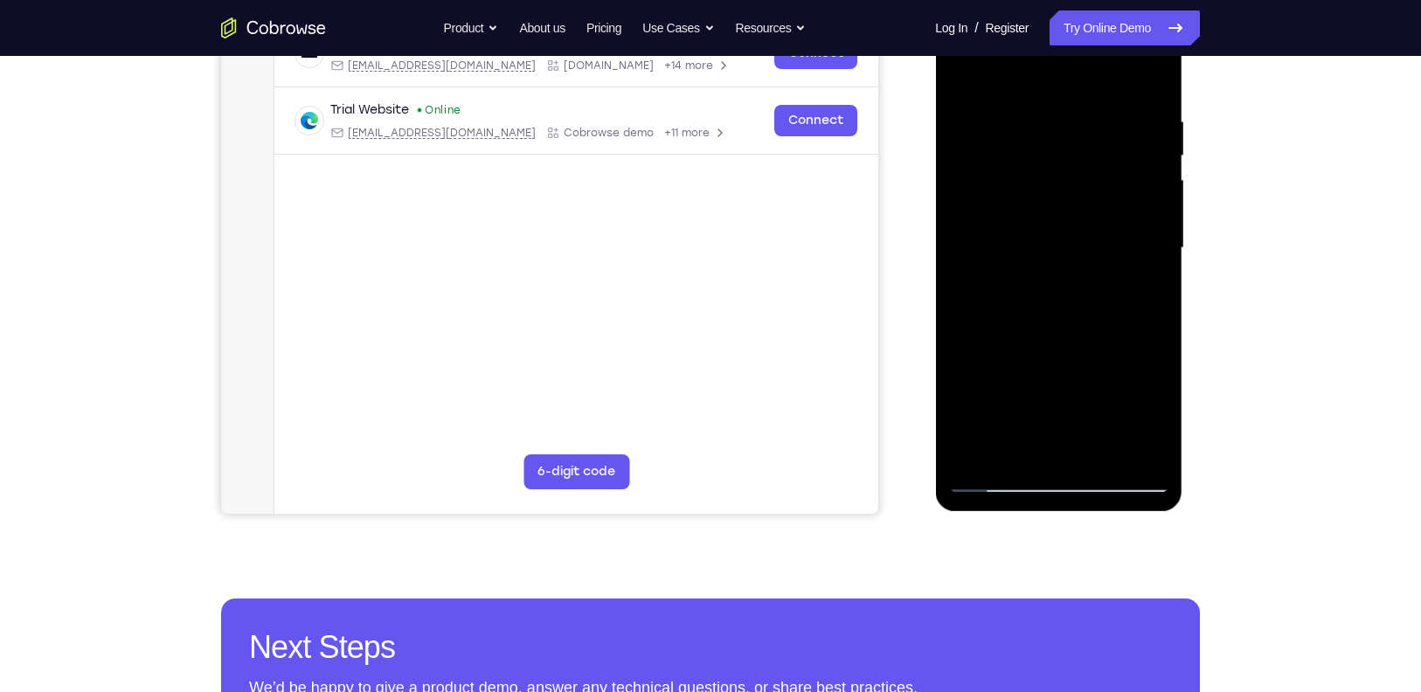
scroll to position [298, 0]
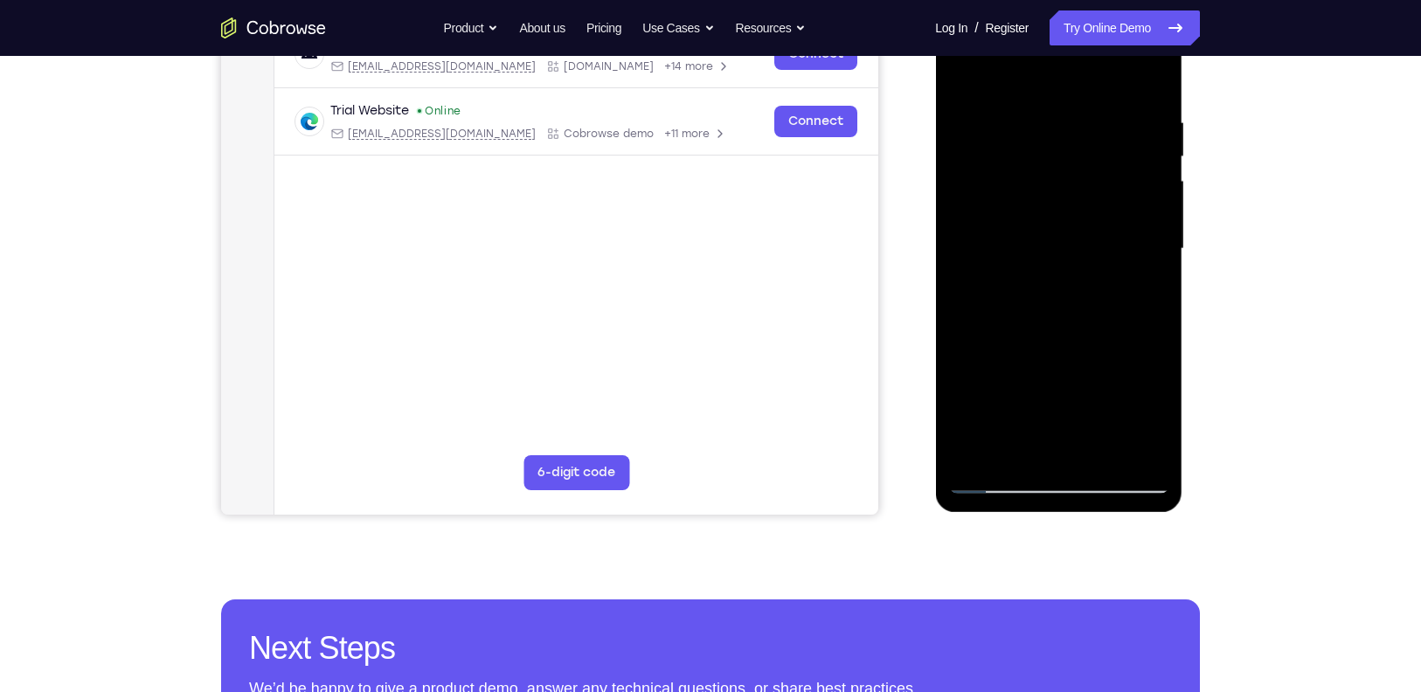
click at [1015, 453] on div at bounding box center [1058, 248] width 220 height 489
click at [1143, 456] on div at bounding box center [1058, 248] width 220 height 489
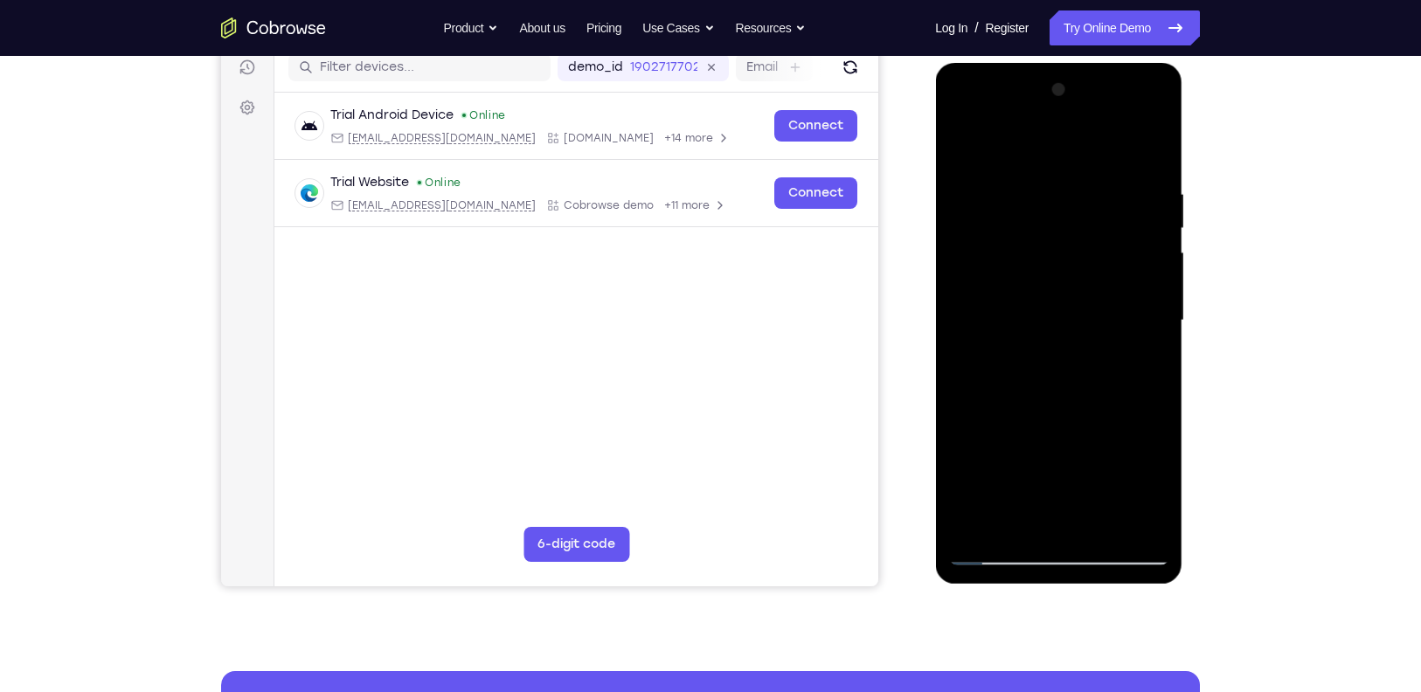
scroll to position [224, 0]
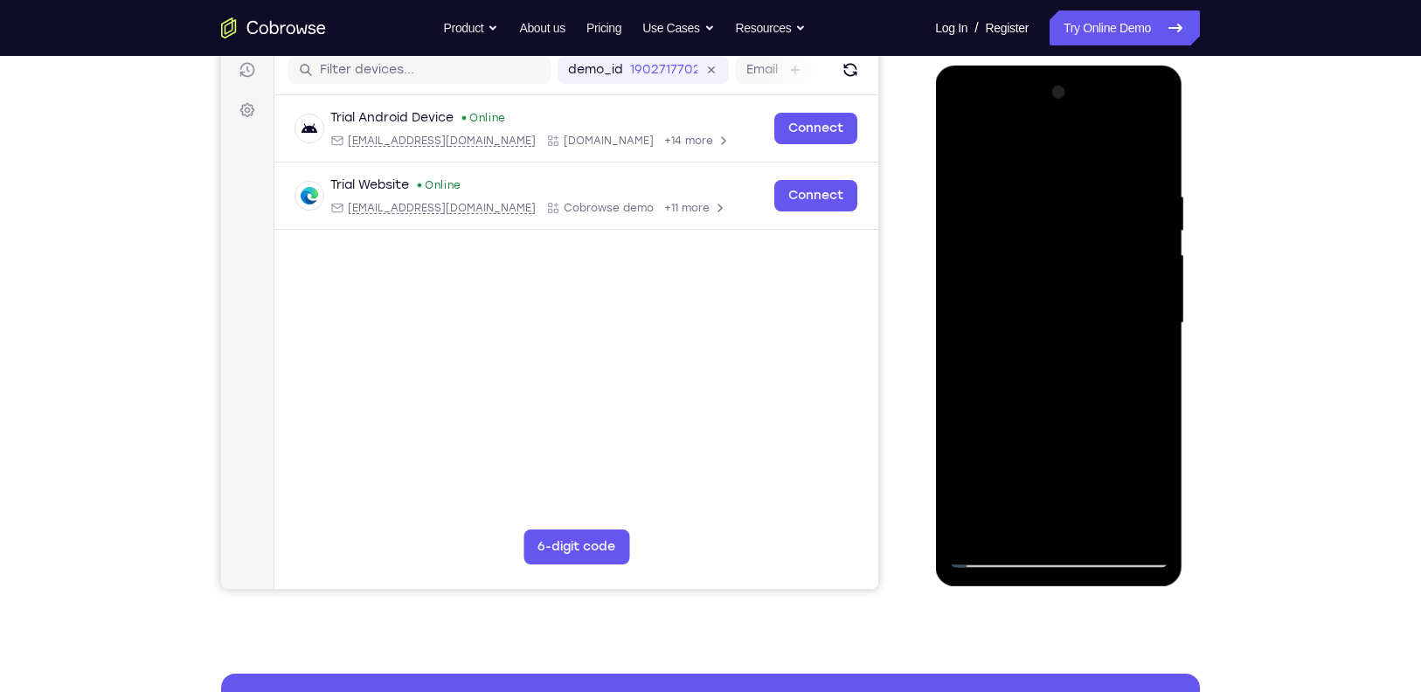
click at [975, 239] on div at bounding box center [1058, 323] width 220 height 489
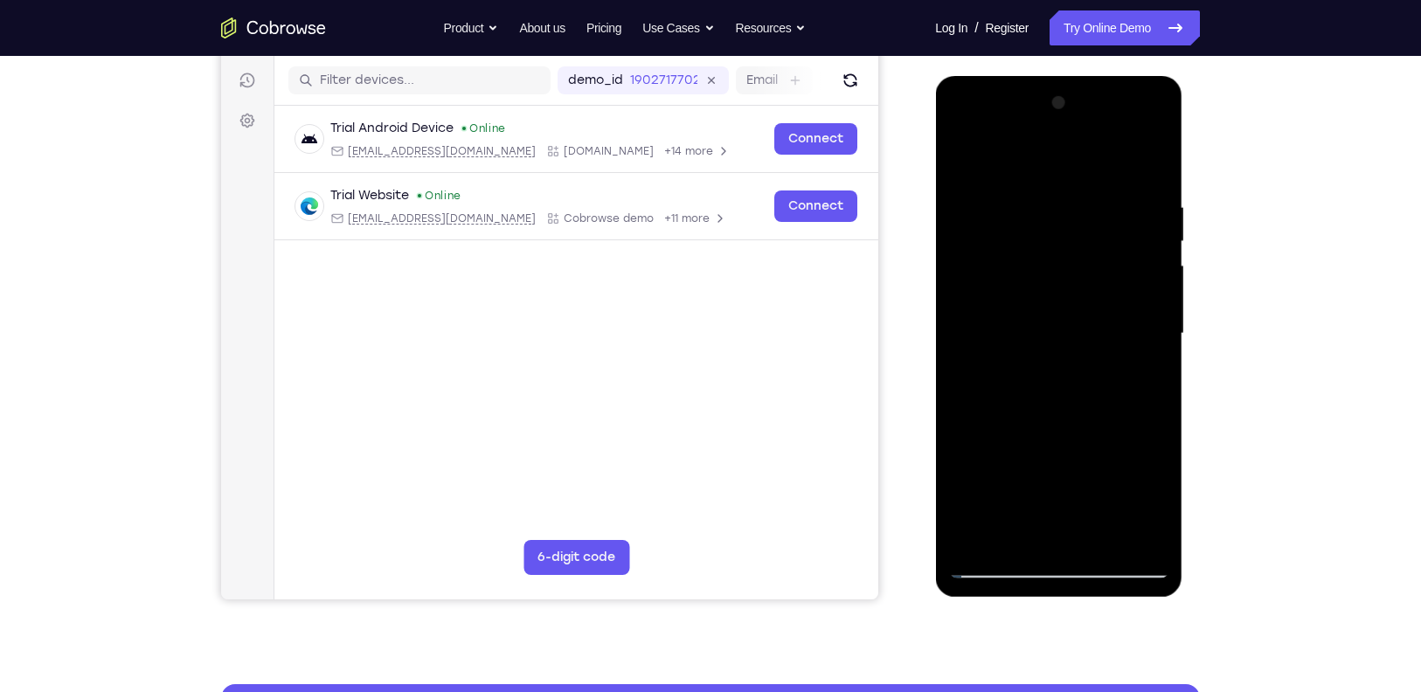
scroll to position [215, 0]
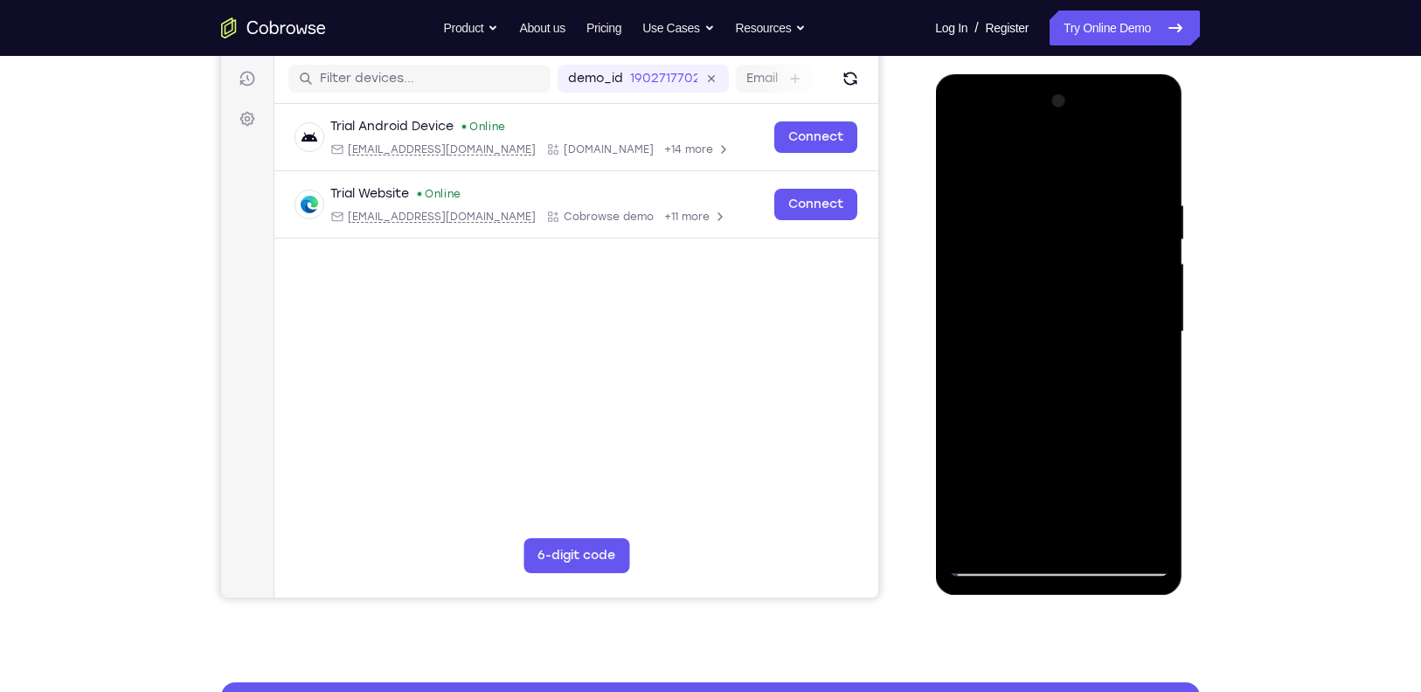
click at [1139, 317] on div at bounding box center [1058, 331] width 220 height 489
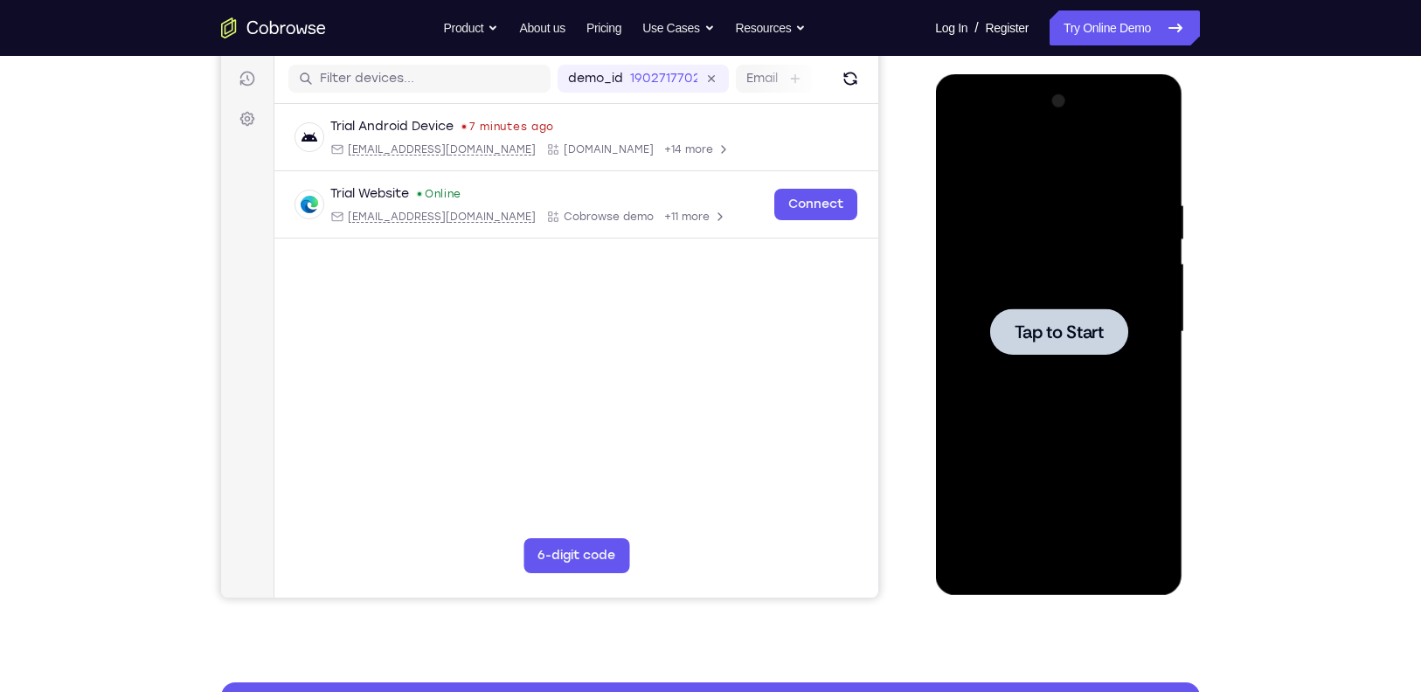
click at [1036, 399] on div at bounding box center [1058, 331] width 220 height 489
